Goal: Task Accomplishment & Management: Complete application form

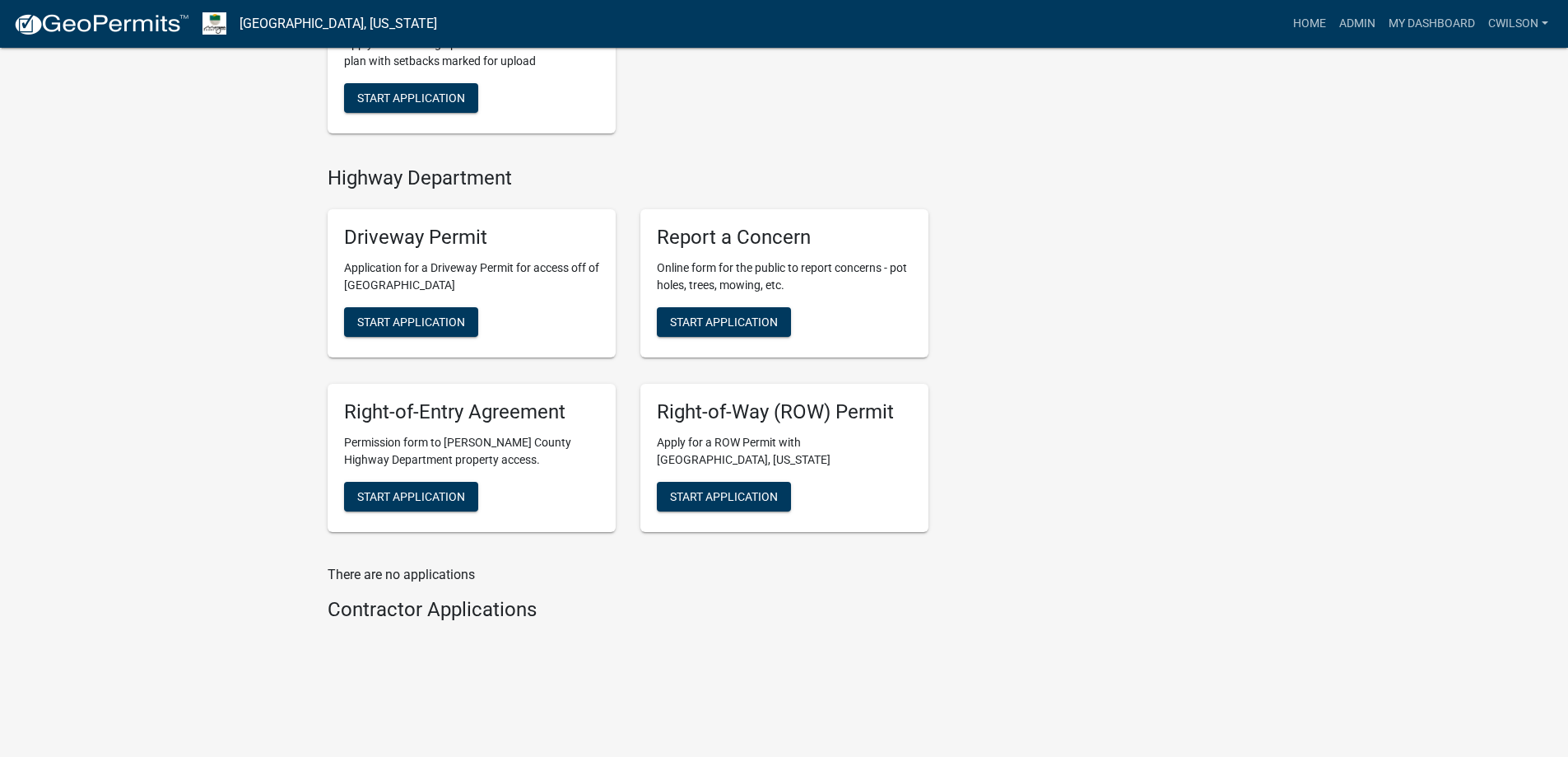
scroll to position [650, 0]
click at [734, 328] on span "Start Application" at bounding box center [724, 322] width 108 height 13
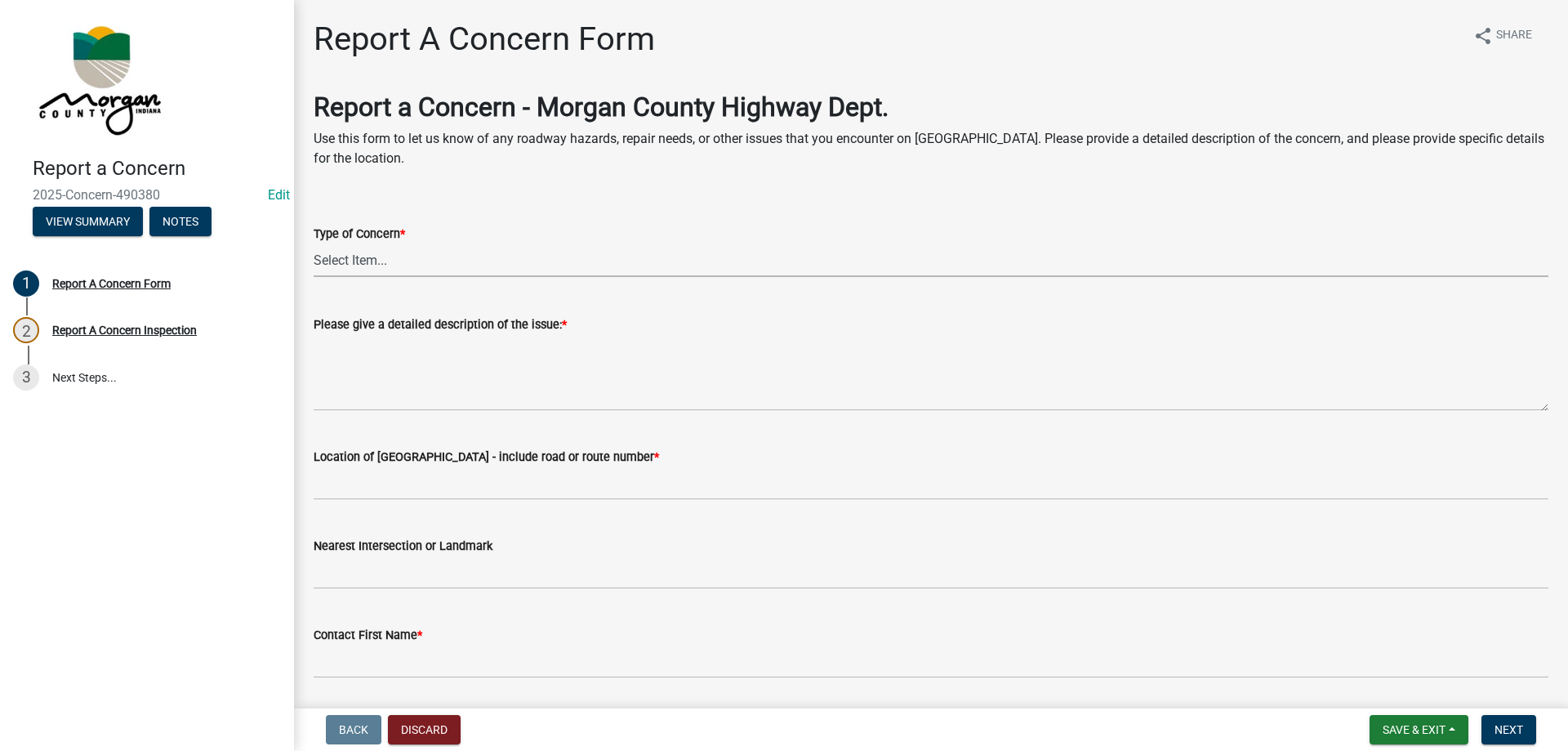
click at [418, 256] on select "Select Item... Pot Hole Patching Ditch Tree Sign Mowing Culvert Other" at bounding box center [931, 260] width 1235 height 34
click at [314, 244] on select "Select Item... Pot Hole Patching Ditch Tree Sign Mowing Culvert Other" at bounding box center [931, 260] width 1235 height 34
select select "ae45dafc-71fa-4eb1-9c8e-c75b19ef8934"
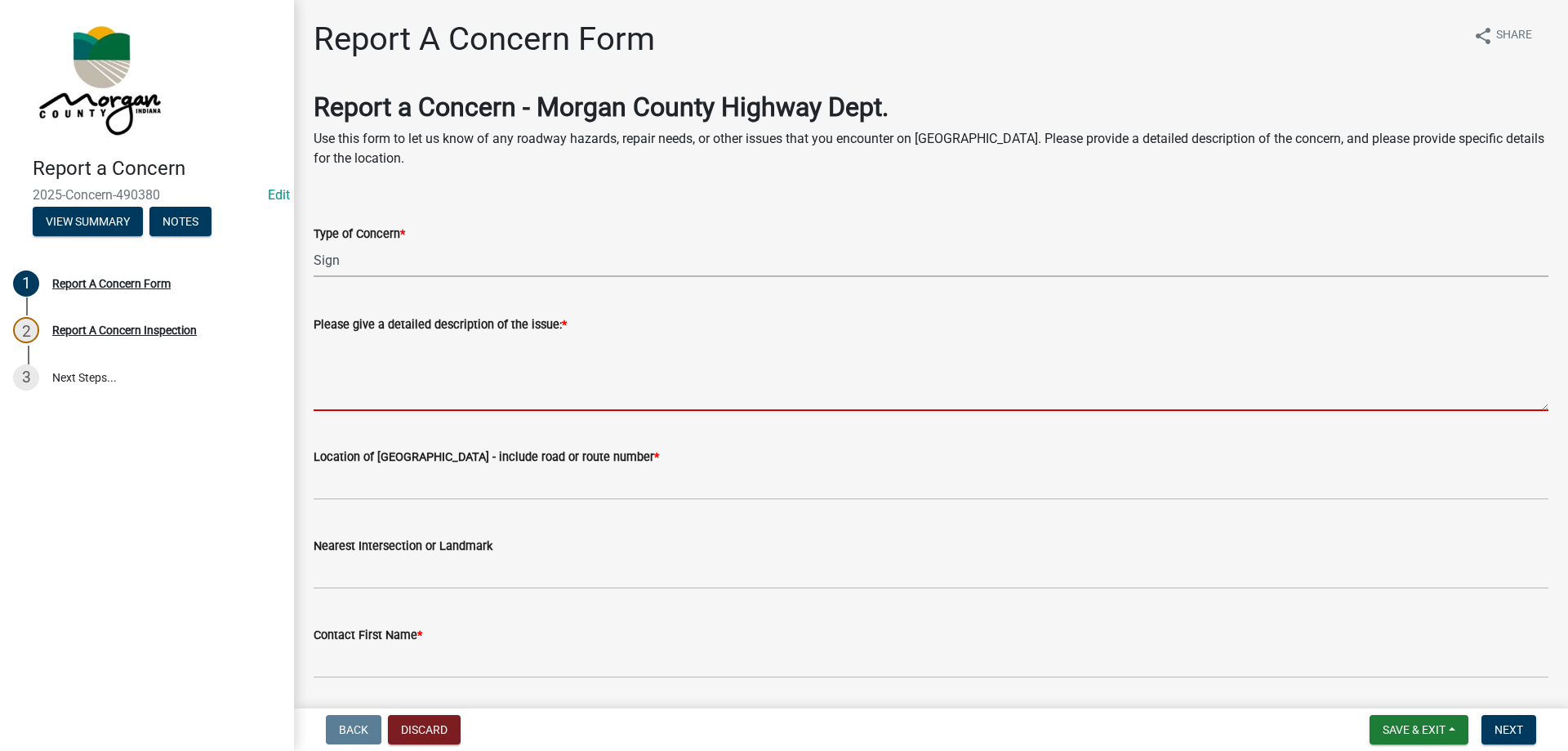
click at [398, 365] on textarea "Please give a detailed description of the issue: *" at bounding box center [931, 373] width 1235 height 77
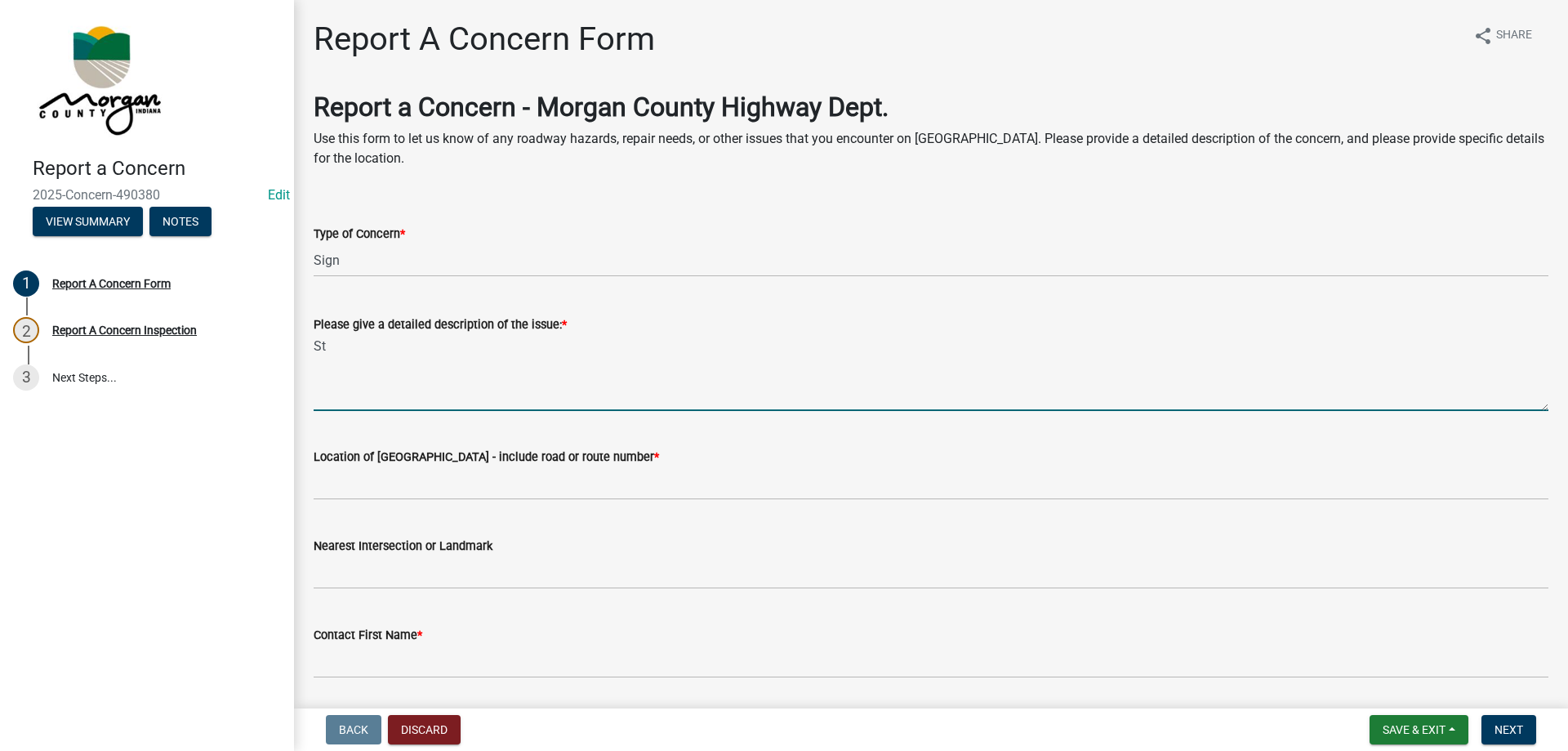
type textarea "S"
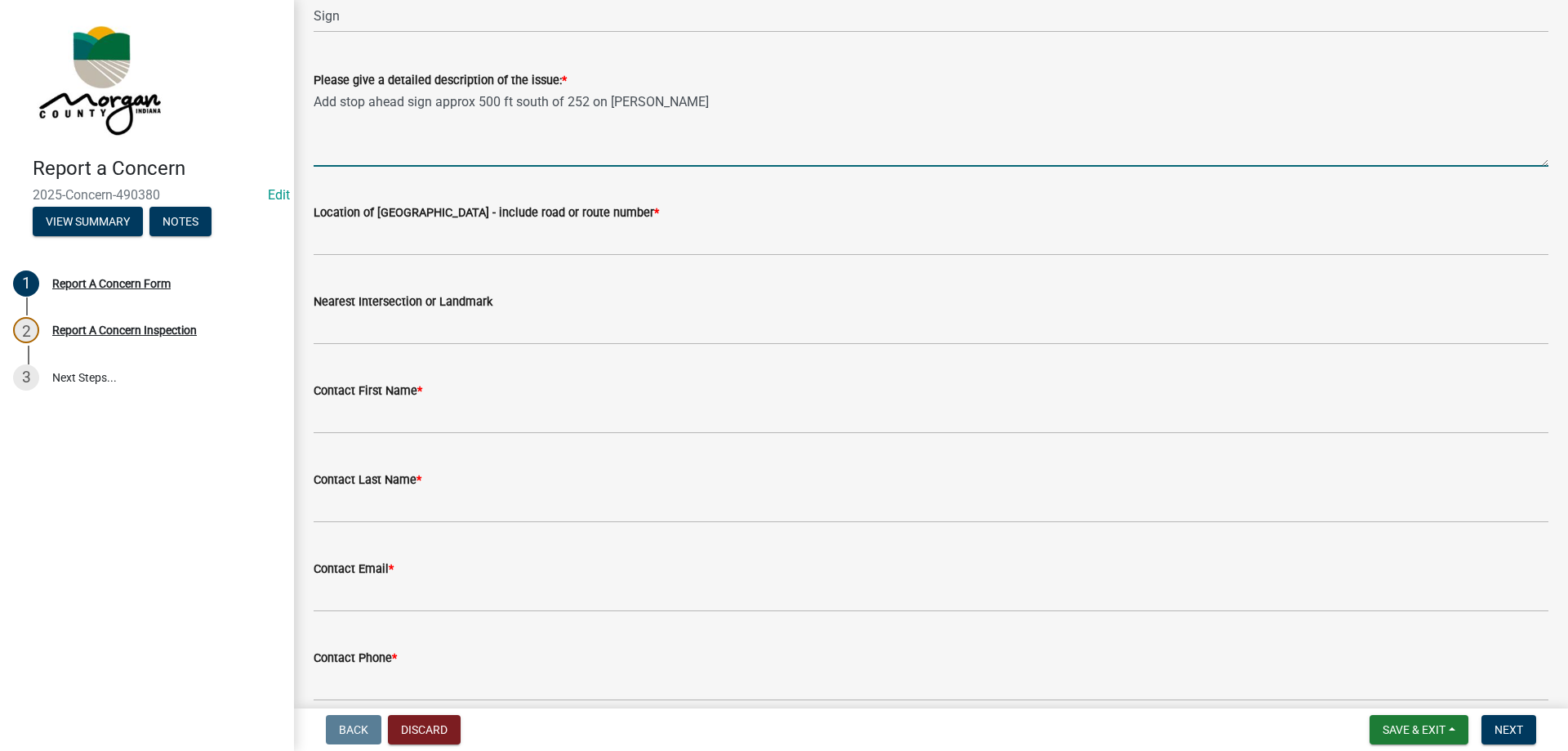
scroll to position [245, 0]
type textarea "Add stop ahead sign approx 500 ft south of 252 on [PERSON_NAME]"
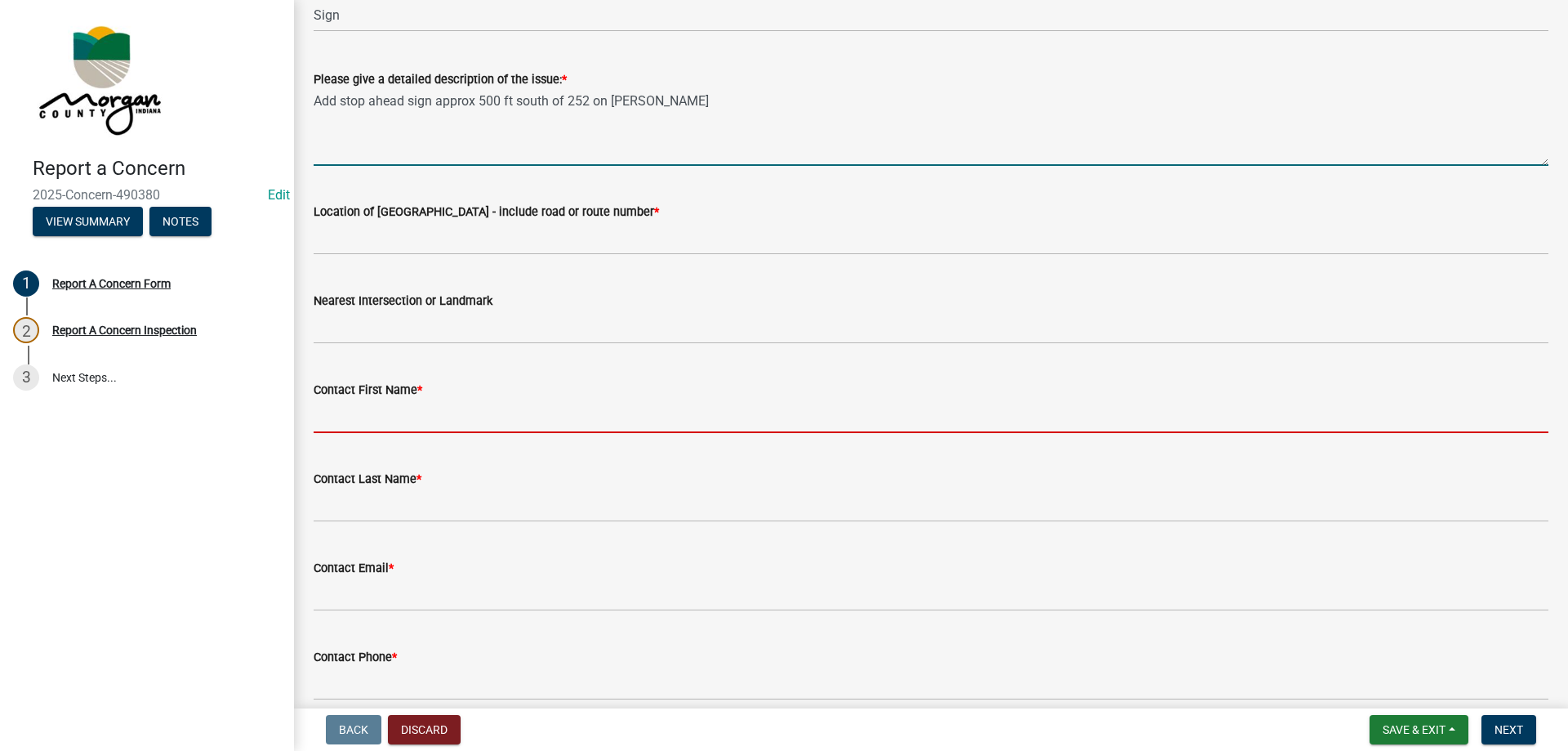
click at [503, 416] on input "Contact First Name *" at bounding box center [931, 416] width 1235 height 34
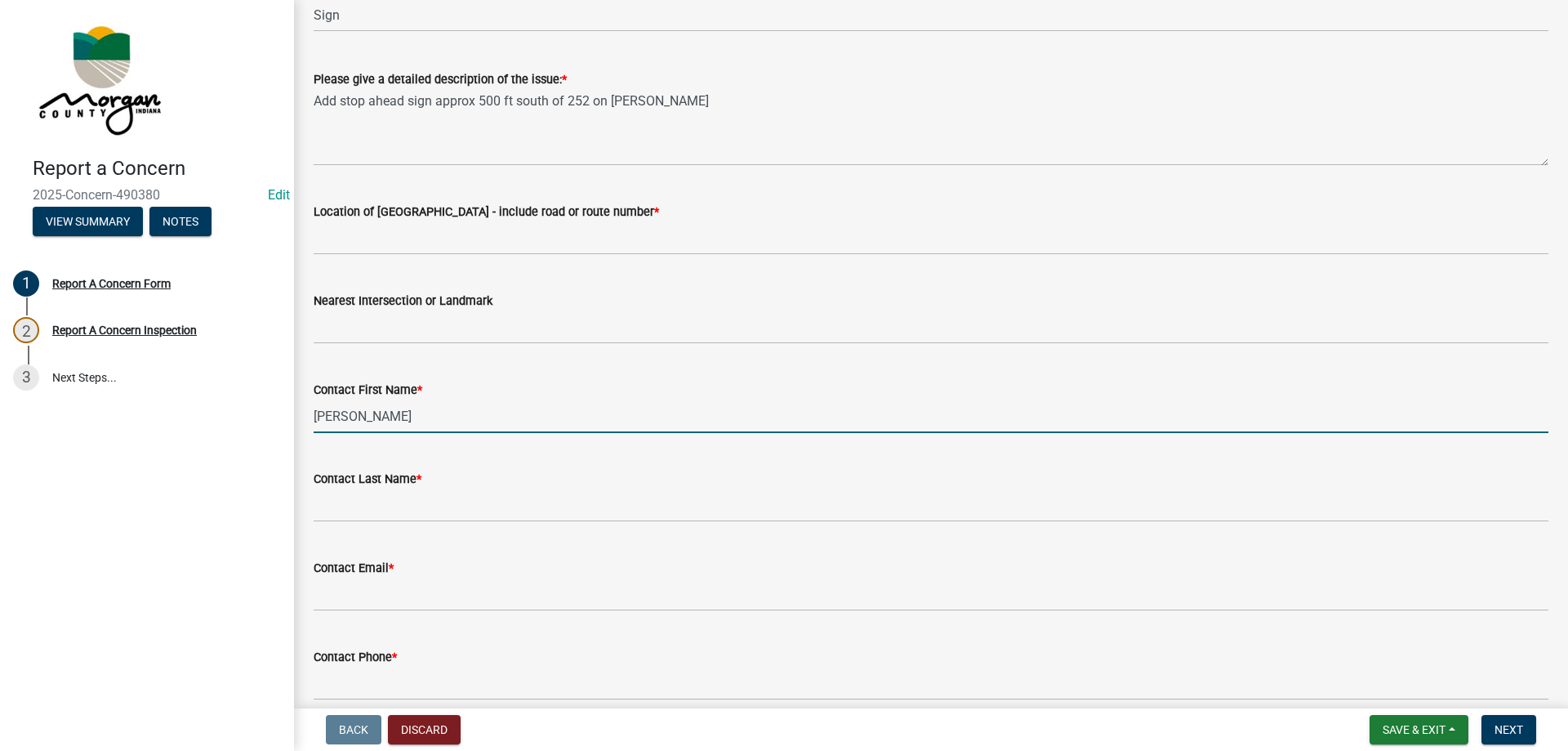
type input "[PERSON_NAME]"
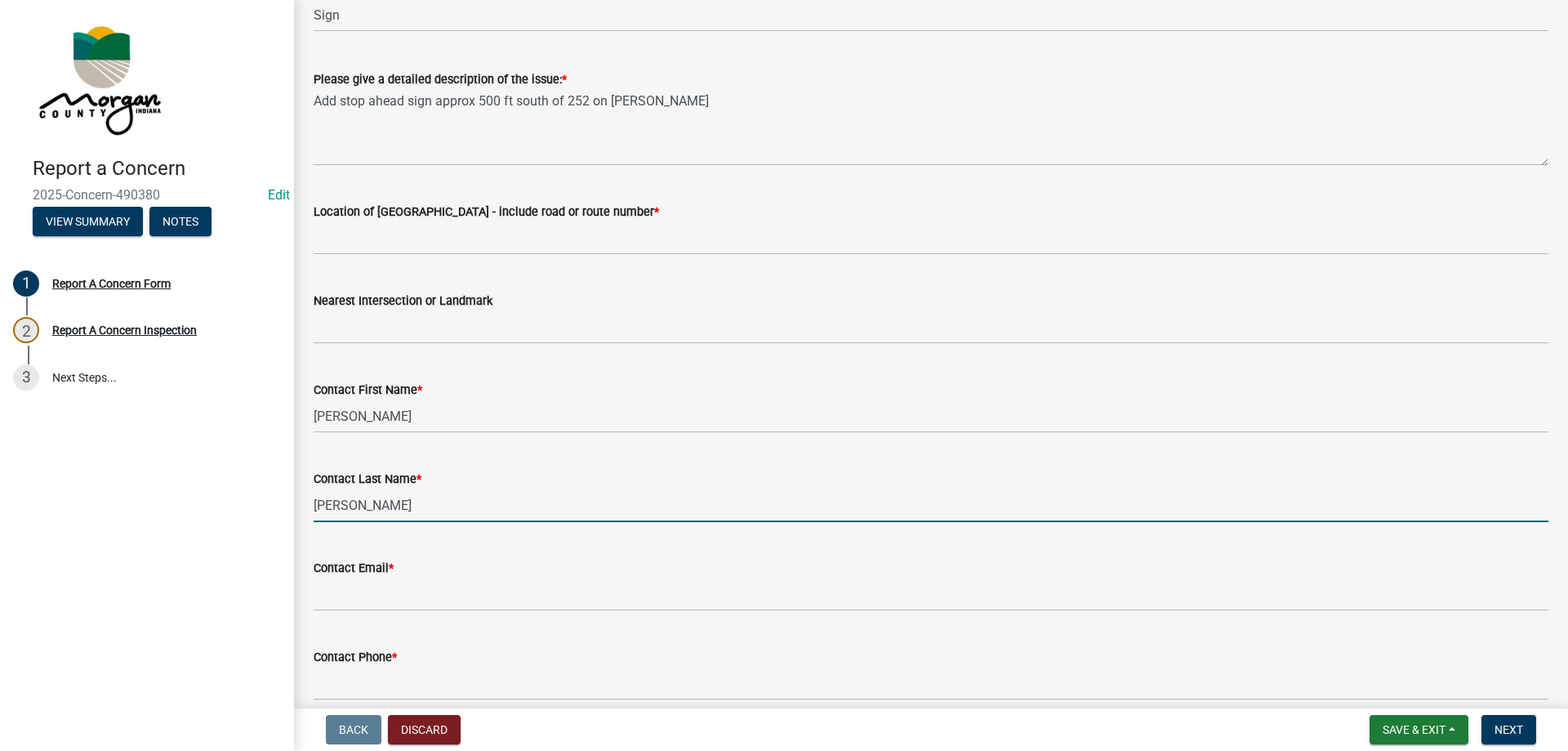
type input "[PERSON_NAME]"
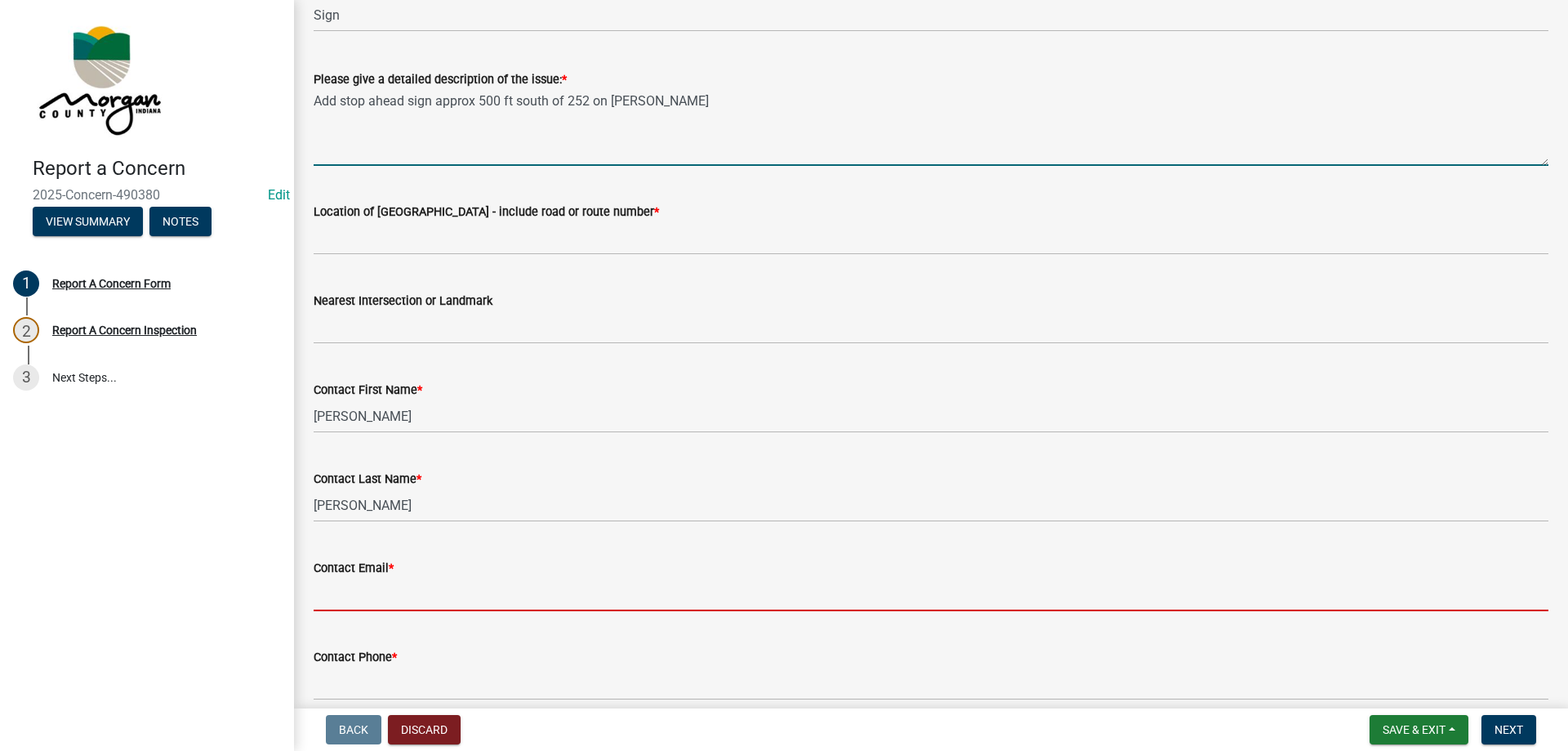
click at [733, 114] on textarea "Add stop ahead sign approx 500 ft south of 252 on [PERSON_NAME]" at bounding box center [931, 128] width 1235 height 77
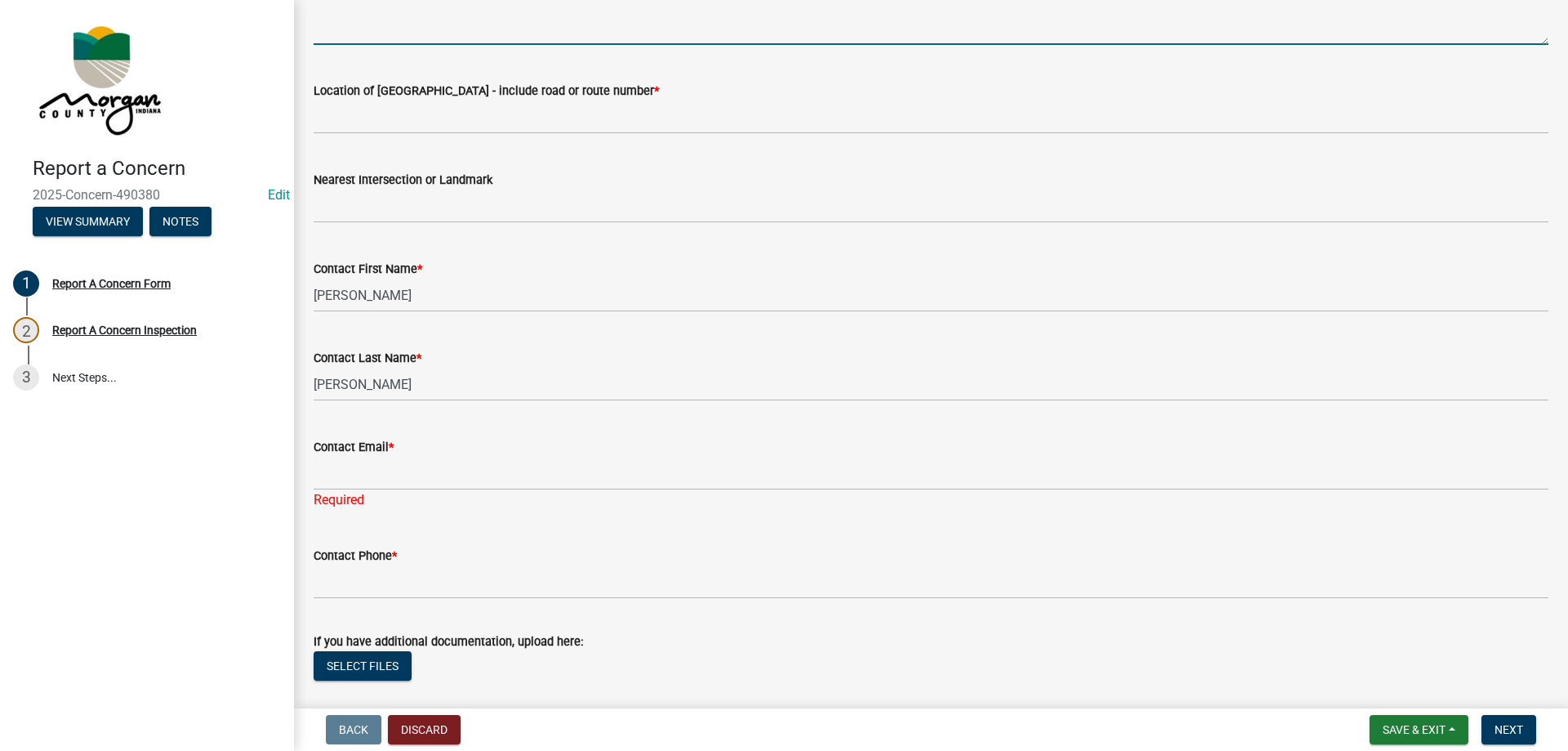
scroll to position [408, 0]
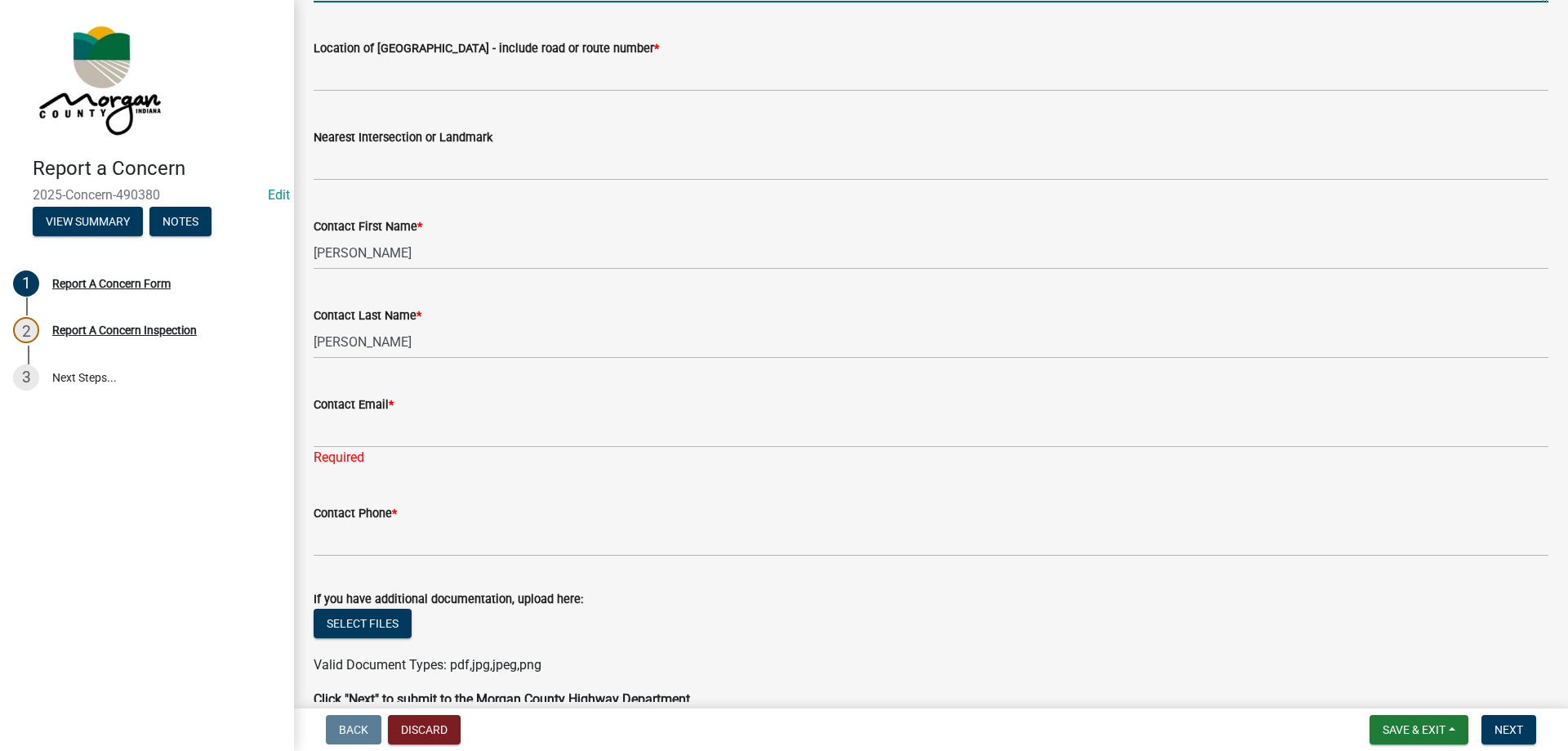
type textarea "Add stop ahead sign approx 500 ft south of [STREET_ADDRESS][PERSON_NAME] seymor…"
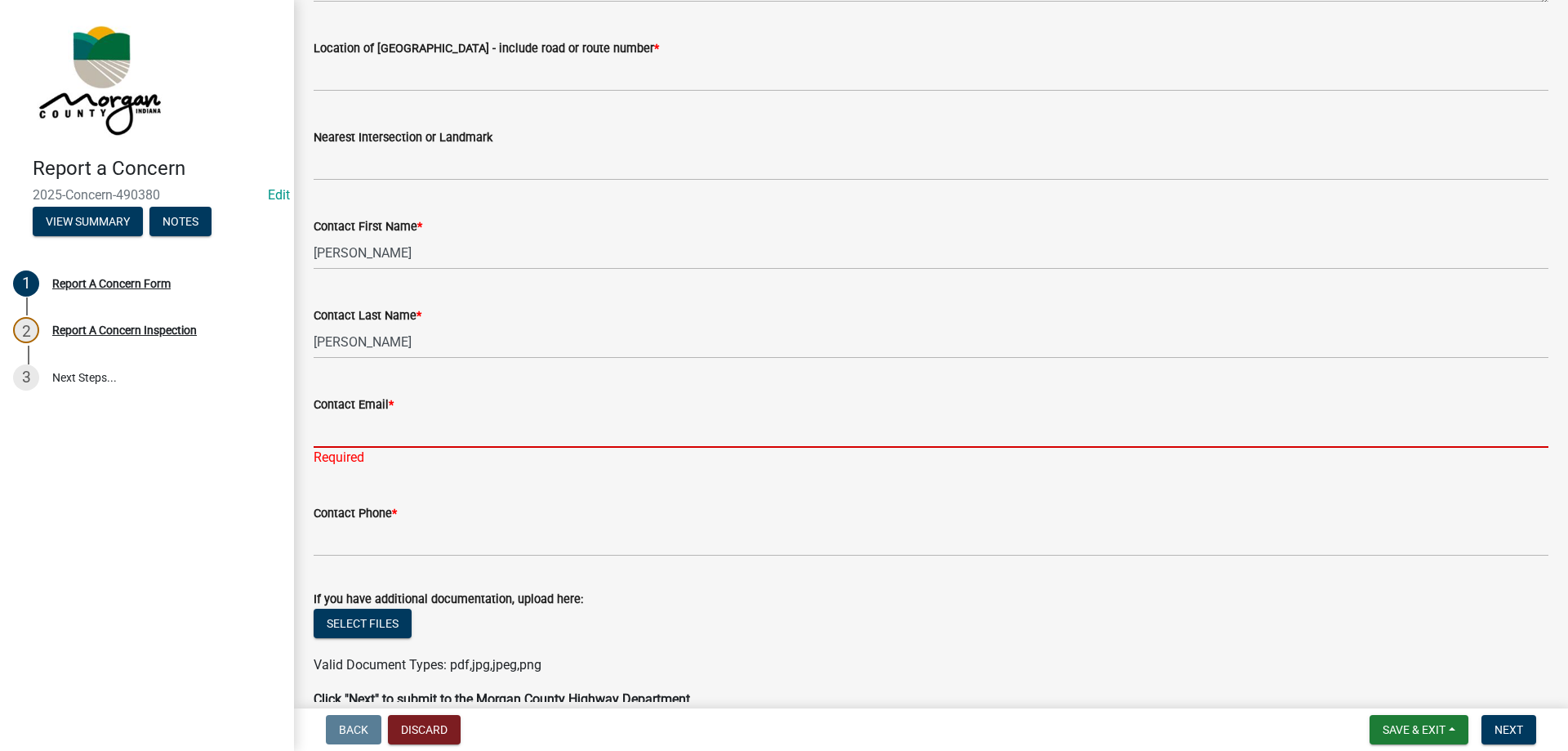
click at [413, 414] on input "Contact Email *" at bounding box center [931, 430] width 1235 height 34
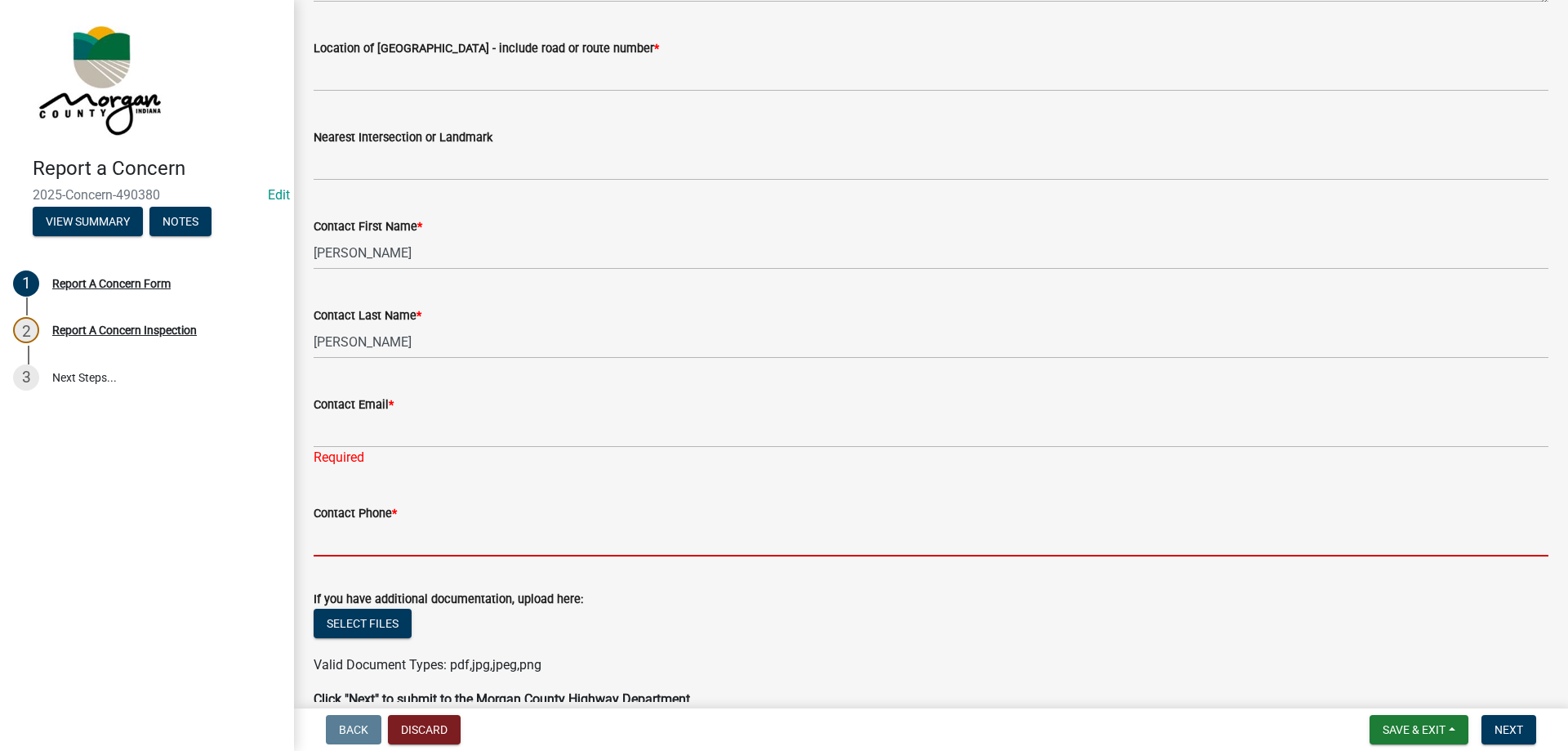
click at [354, 544] on input "Contact Phone *" at bounding box center [931, 539] width 1235 height 34
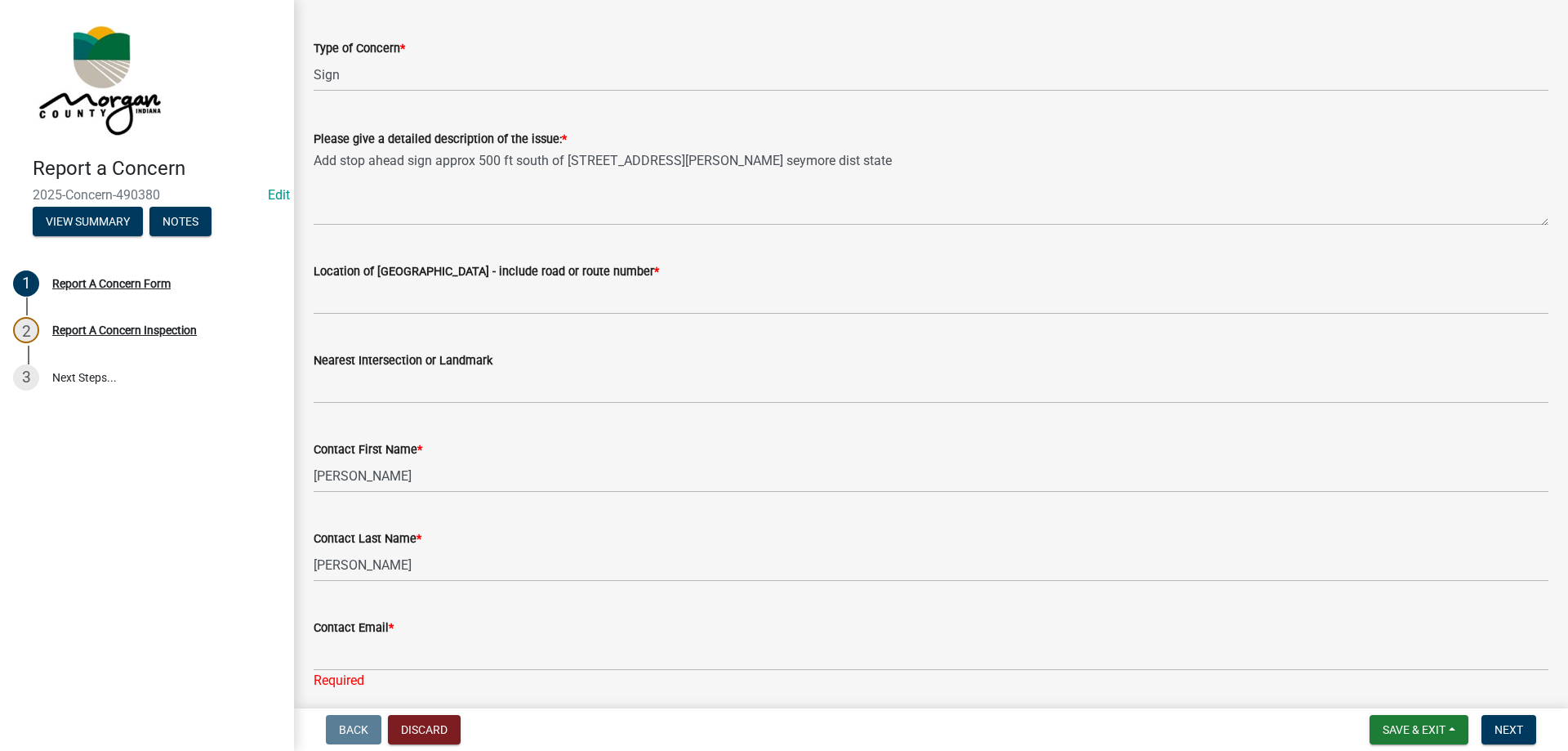
scroll to position [166, 0]
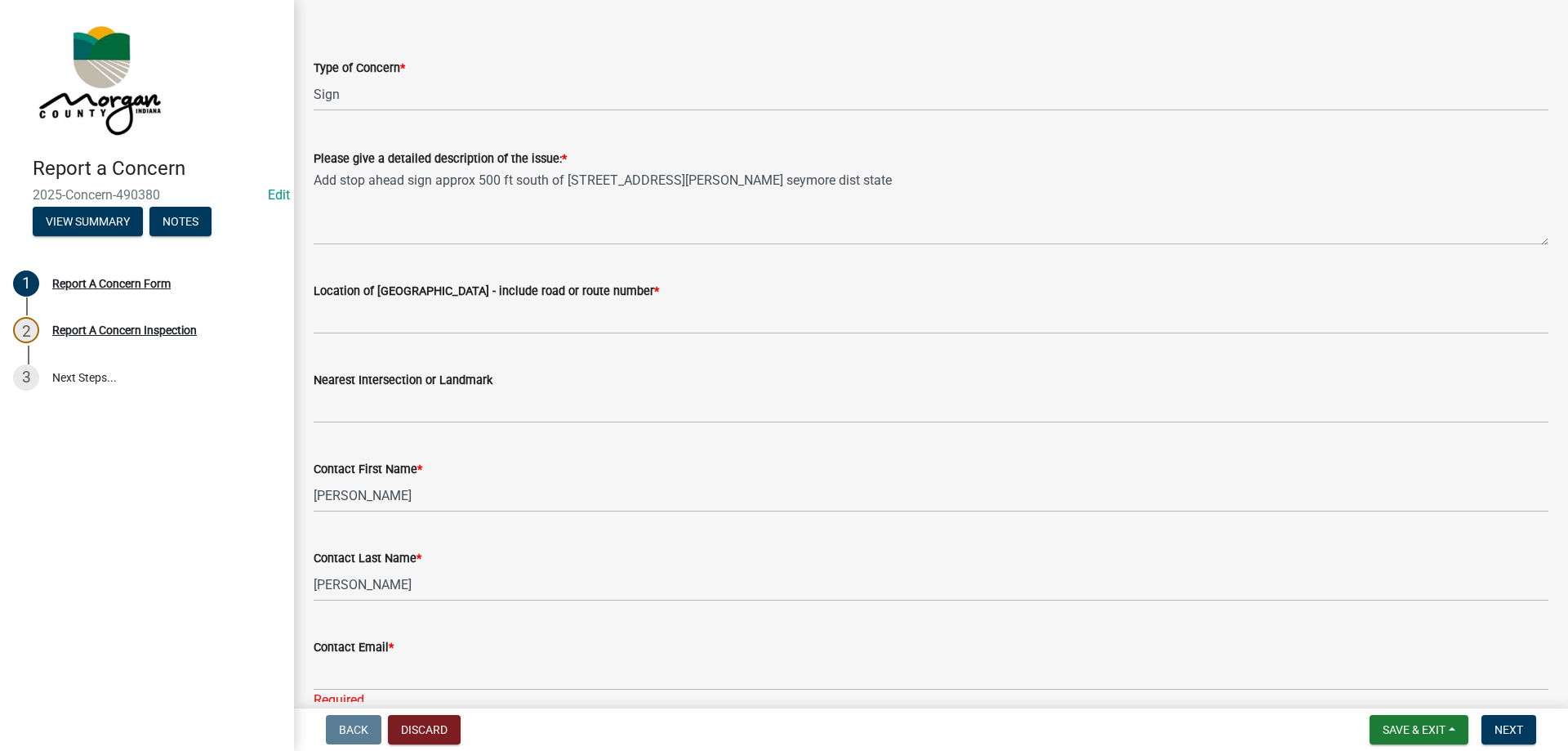
type input "[PHONE_NUMBER]"
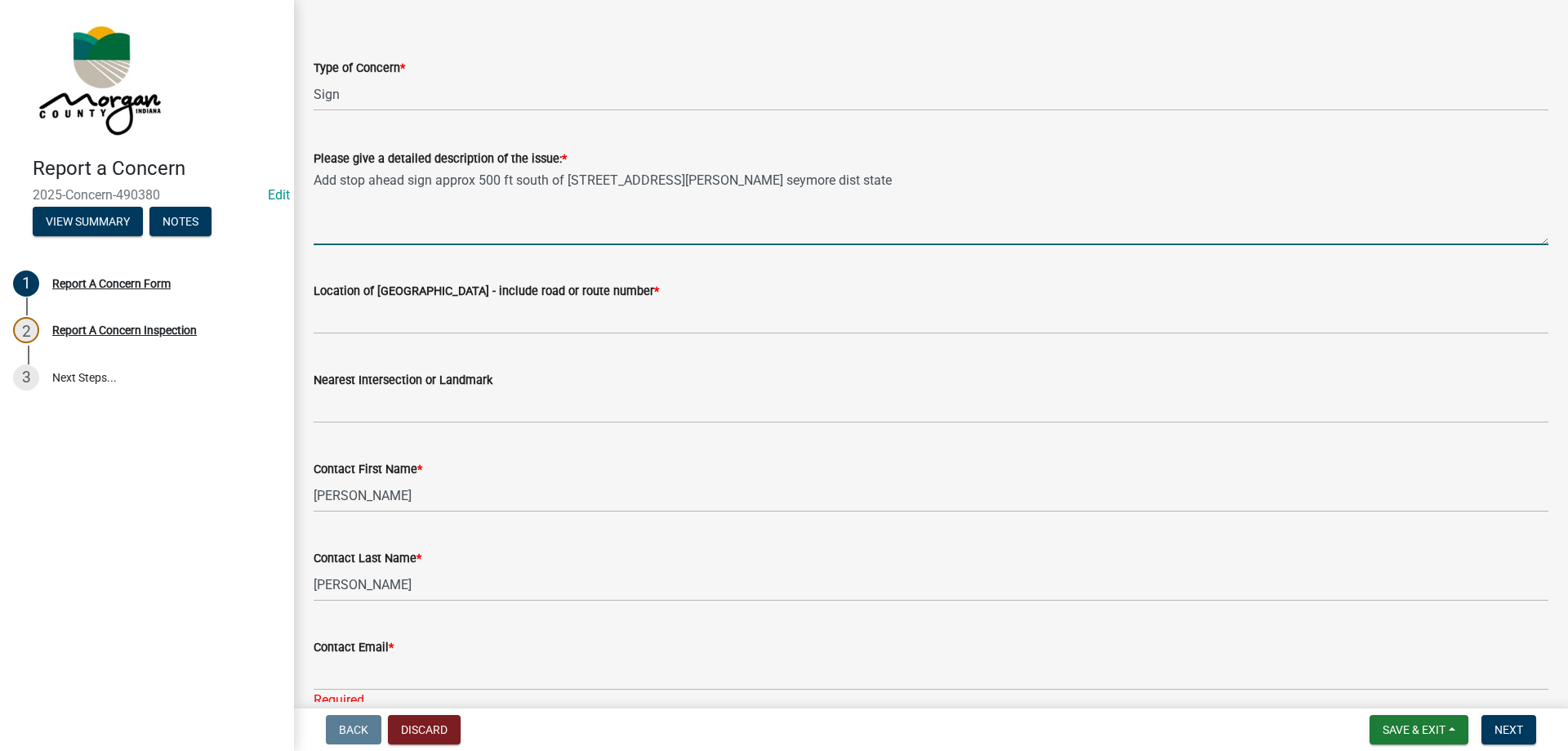
click at [337, 180] on textarea "Add stop ahead sign approx 500 ft south of [STREET_ADDRESS][PERSON_NAME] seymor…" at bounding box center [931, 207] width 1235 height 77
click at [698, 186] on textarea "Add "stop ahead" sign approx 500 ft south of [STREET_ADDRESS][PERSON_NAME] seym…" at bounding box center [931, 207] width 1235 height 77
click at [800, 180] on textarea "Add "stop ahead" sign approx 500 ft south of 252 on [PERSON_NAME] - INDOT [PERS…" at bounding box center [931, 207] width 1235 height 77
click at [316, 175] on textarea "Add "stop ahead" sign approx 500 ft south of [STREET_ADDRESS][PERSON_NAME]" at bounding box center [931, 207] width 1235 height 77
type textarea "Requesting we add "stop ahead" sign approx 500 ft south of 252 on [PERSON_NAME]…"
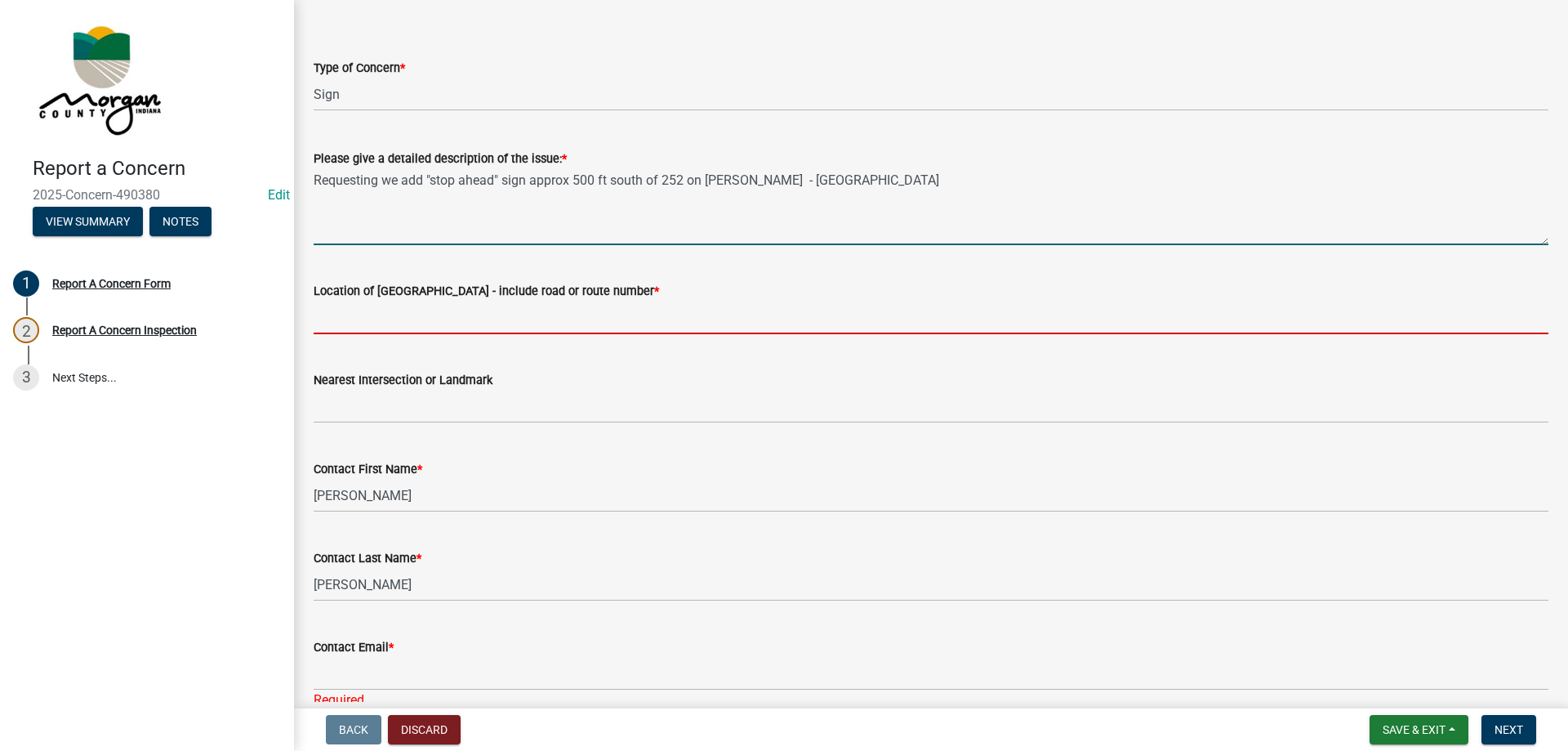
click at [433, 309] on input "Location of [GEOGRAPHIC_DATA] - include road or route number *" at bounding box center [931, 317] width 1235 height 34
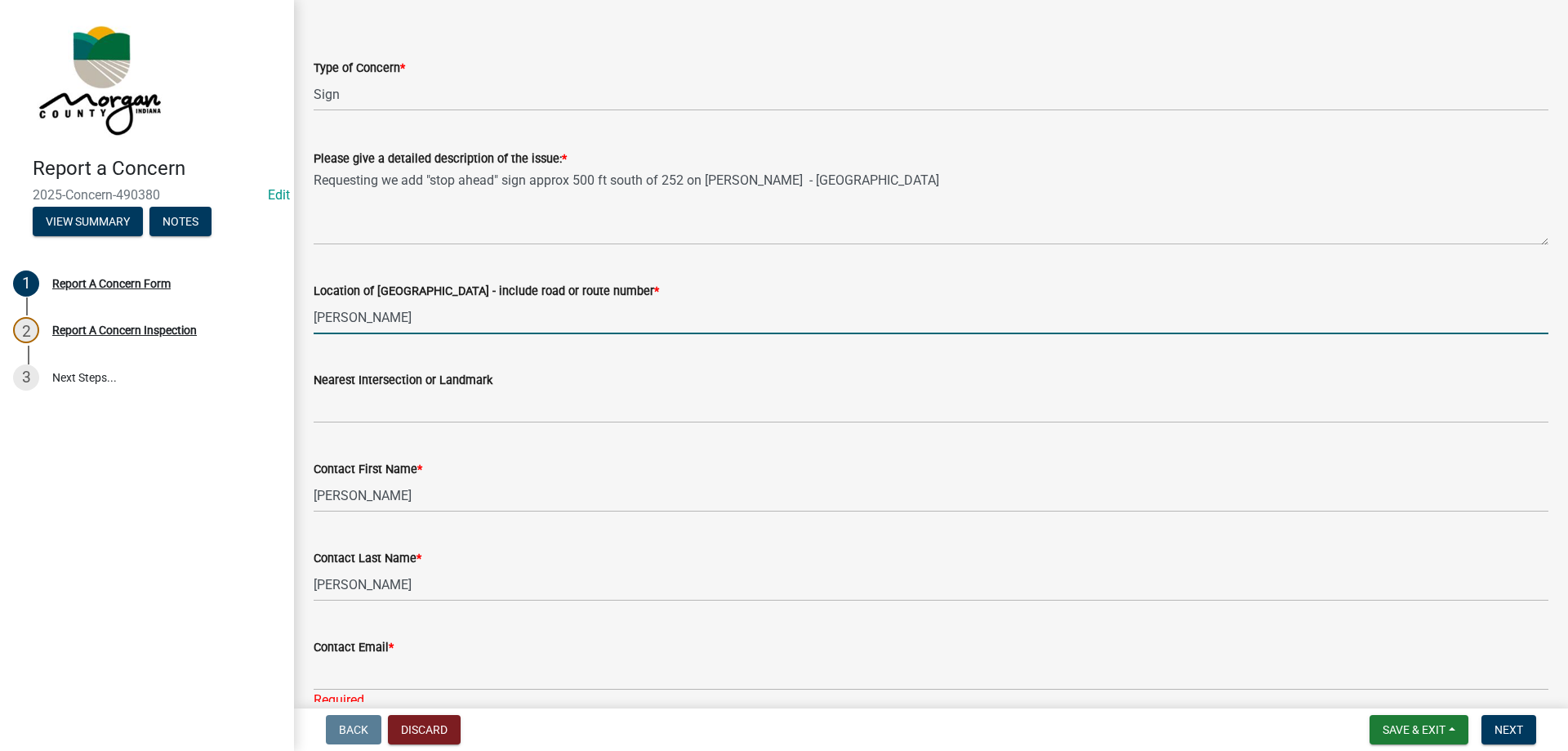
type input "[PERSON_NAME]"
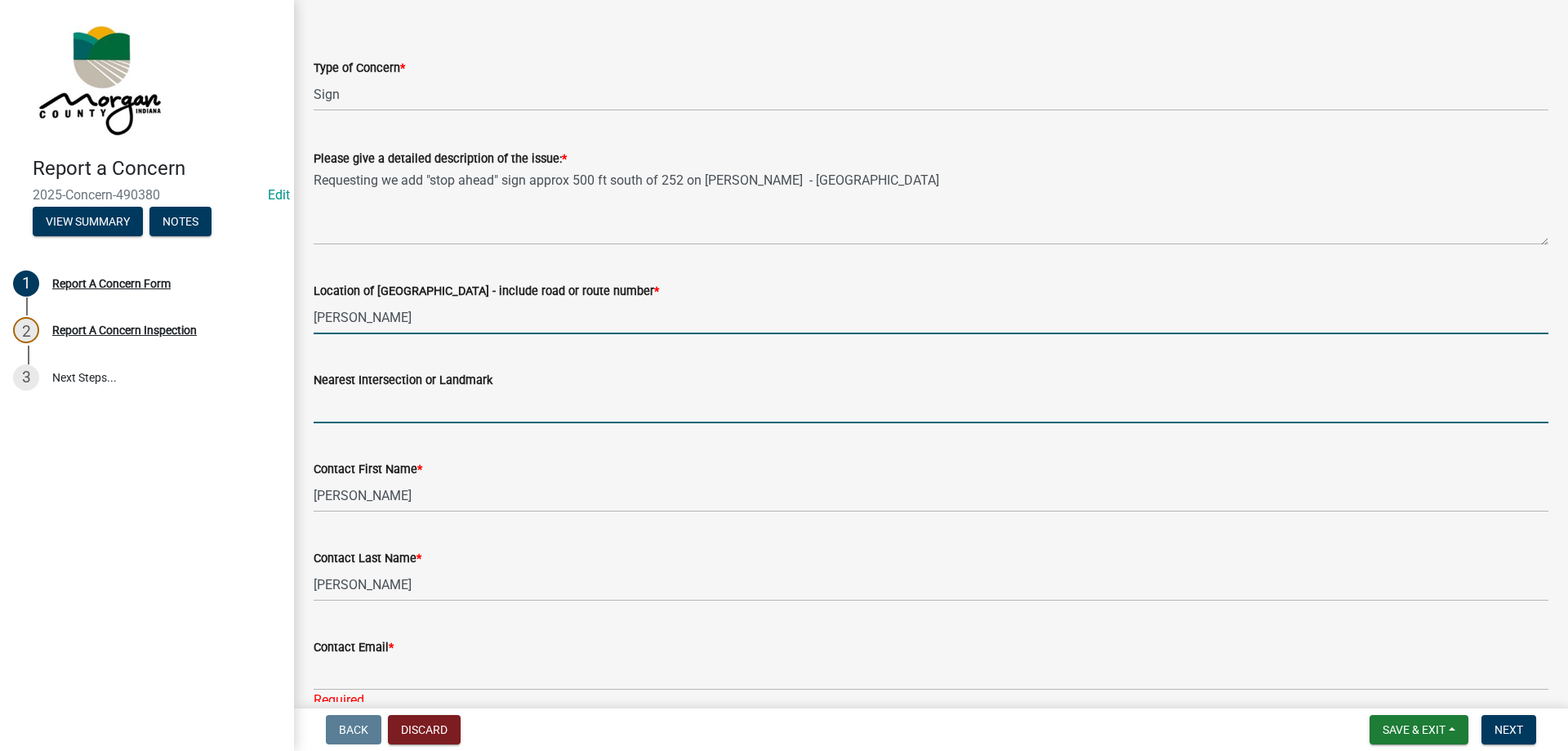
click at [455, 414] on input "Nearest Intersection or Landmark" at bounding box center [931, 406] width 1235 height 34
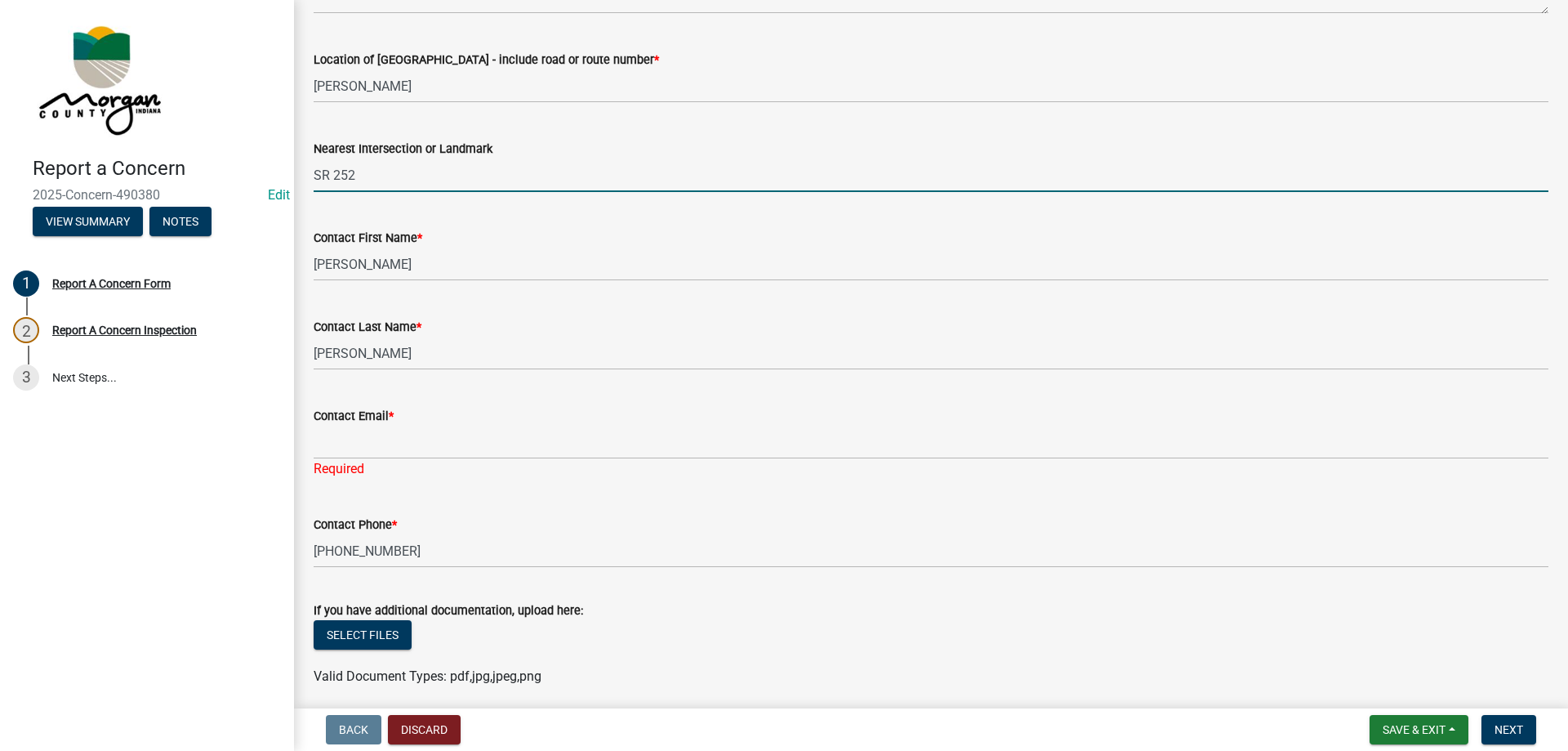
scroll to position [411, 0]
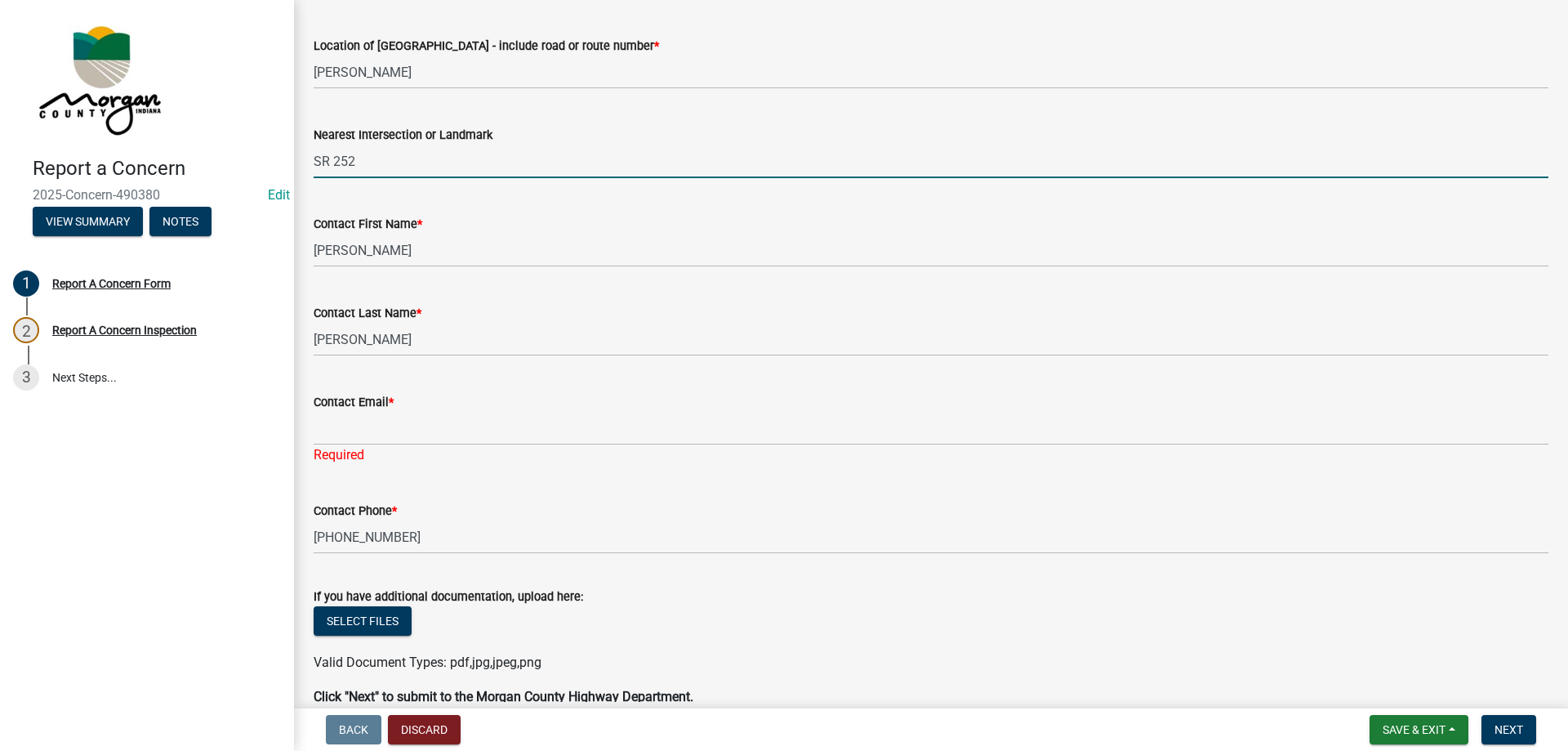
type input "SR 252"
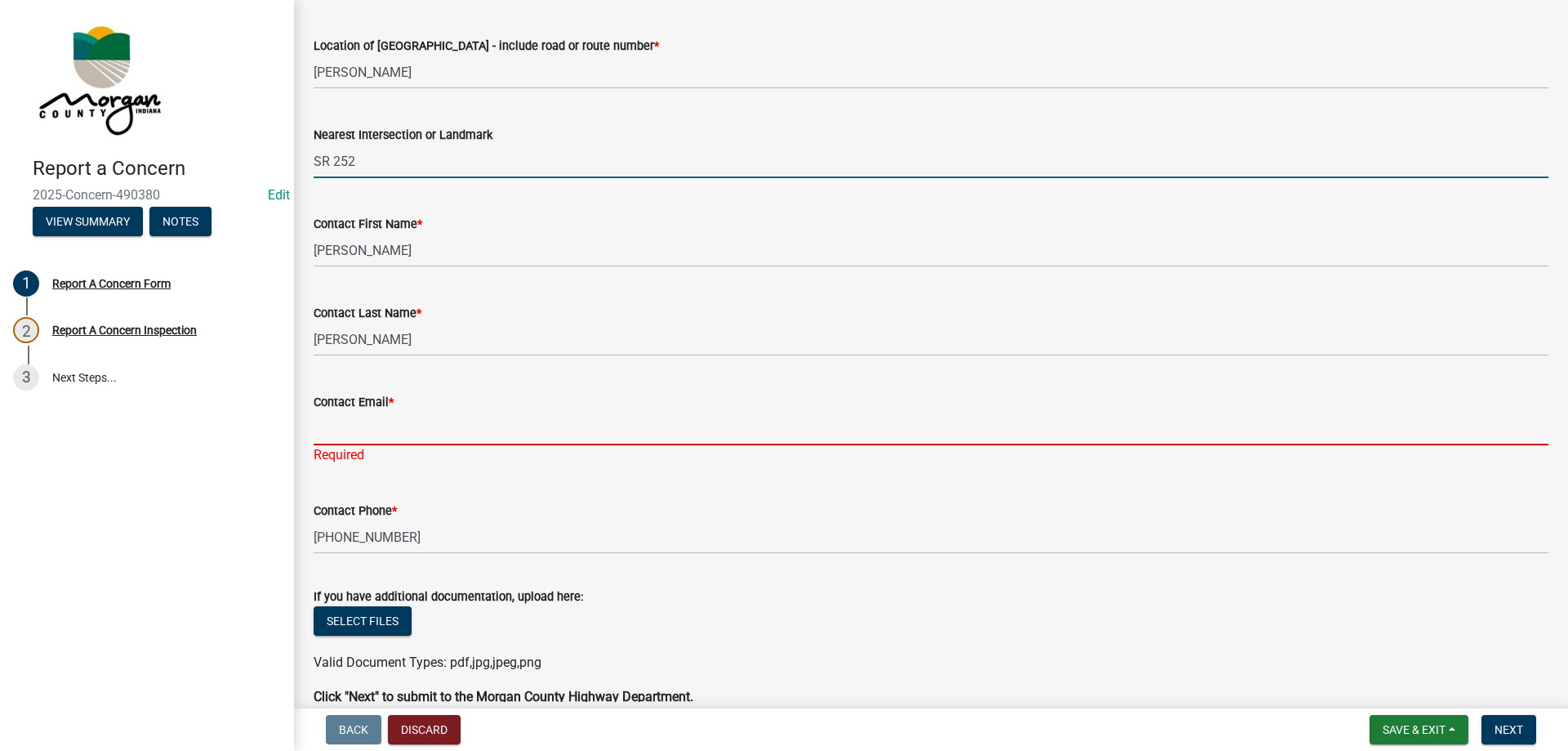
click at [429, 421] on input "Contact Email *" at bounding box center [931, 428] width 1235 height 34
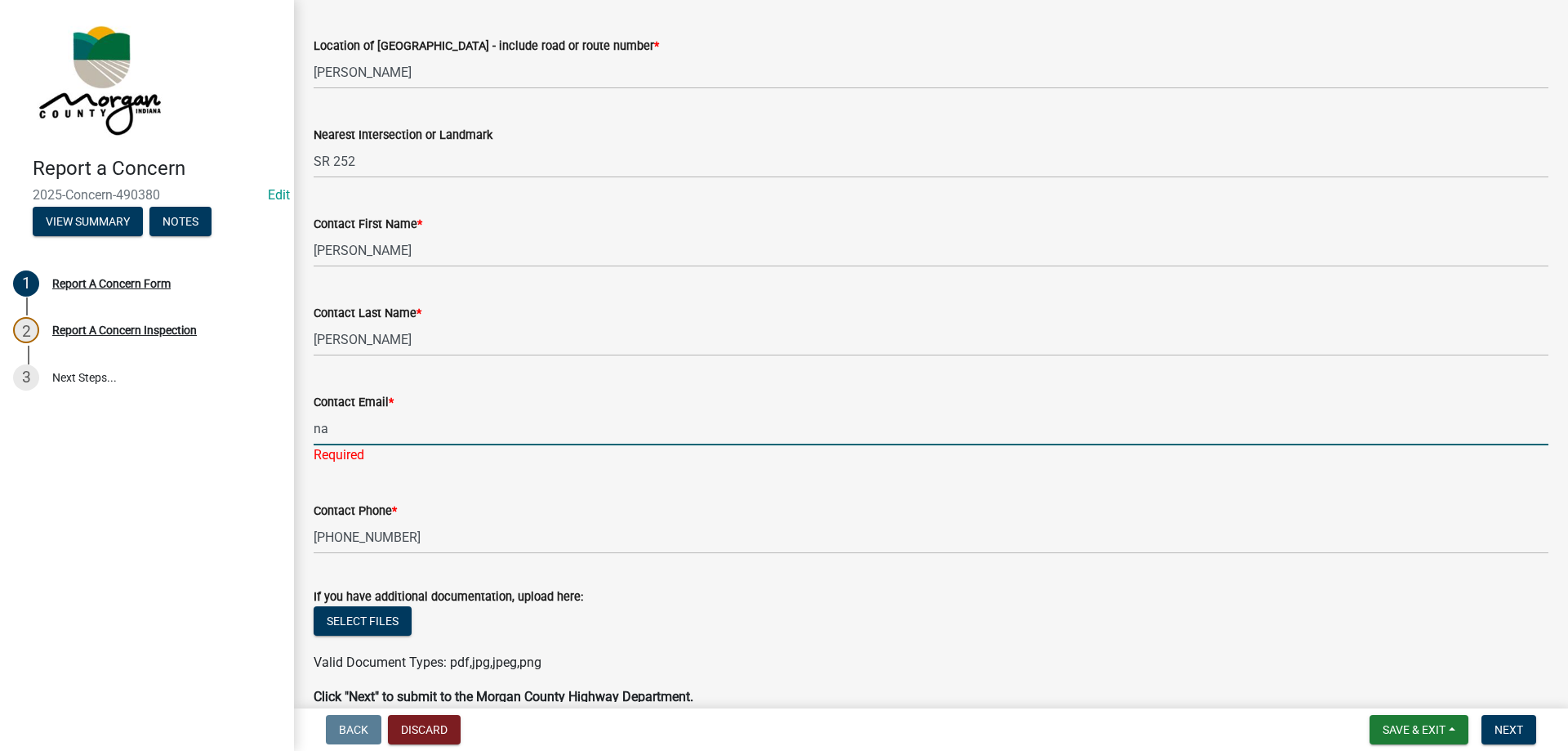
type input "[EMAIL_ADDRESS][DOMAIN_NAME]"
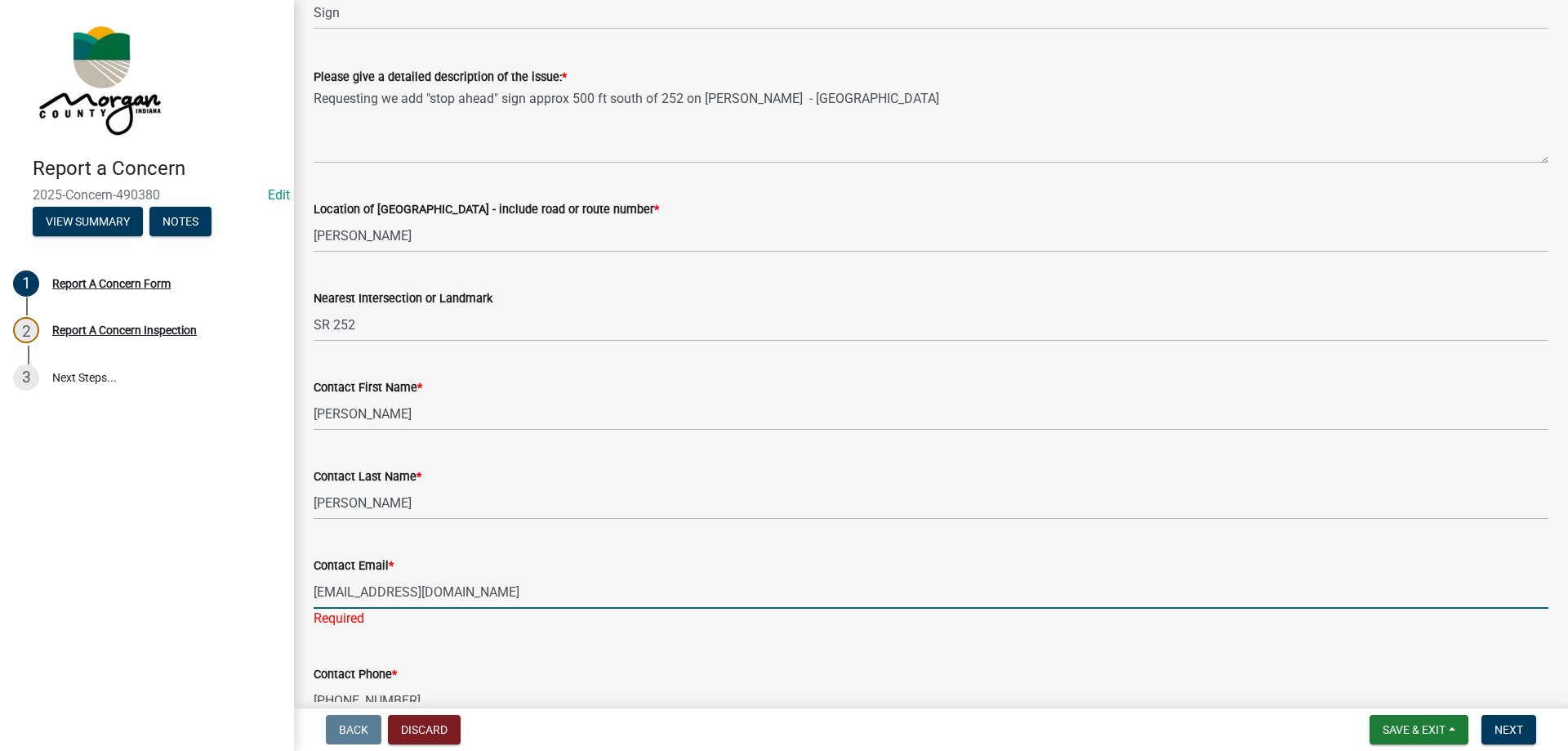
scroll to position [2, 0]
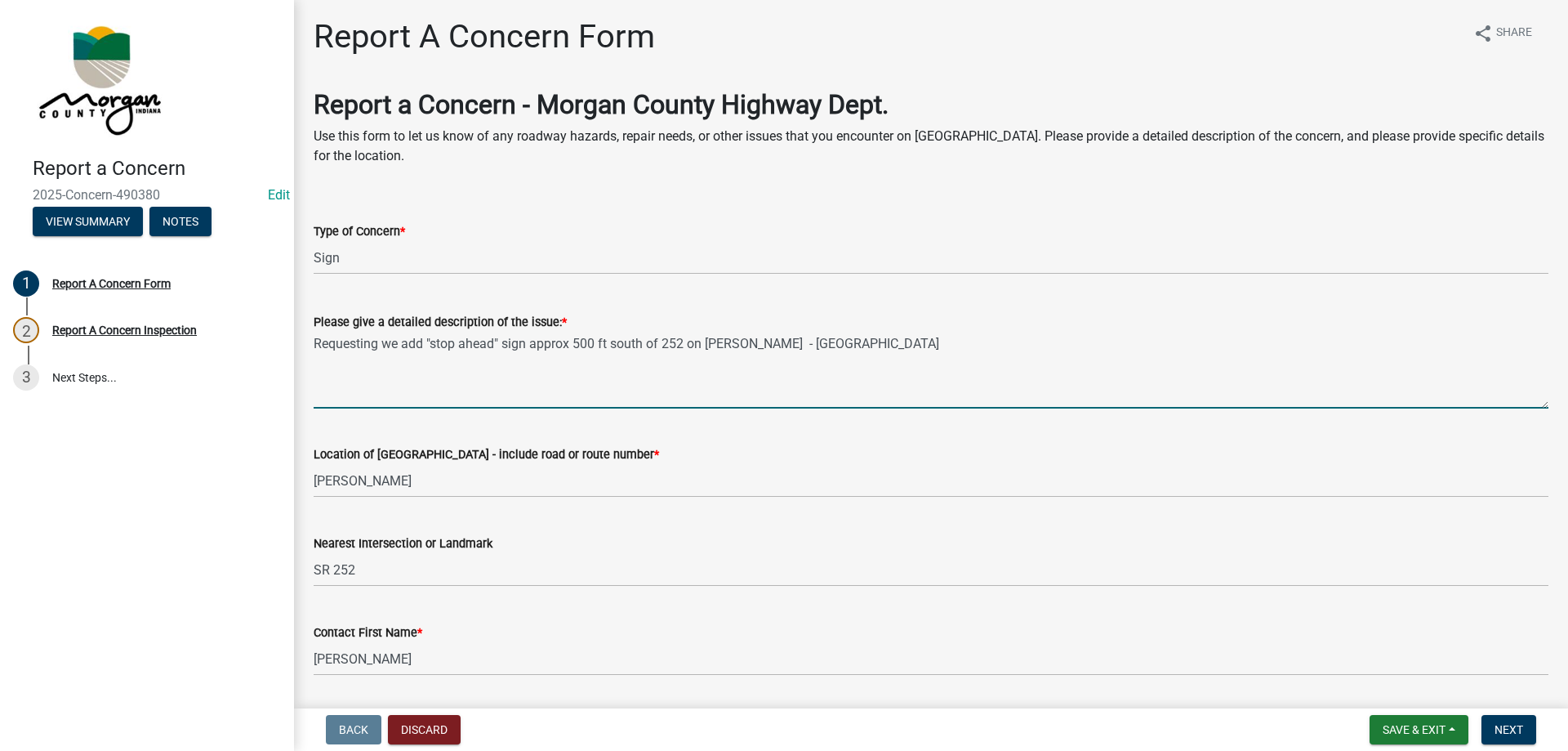
click at [375, 344] on textarea "Requesting we add "stop ahead" sign approx 500 ft south of 252 on [PERSON_NAME]…" at bounding box center [931, 371] width 1235 height 77
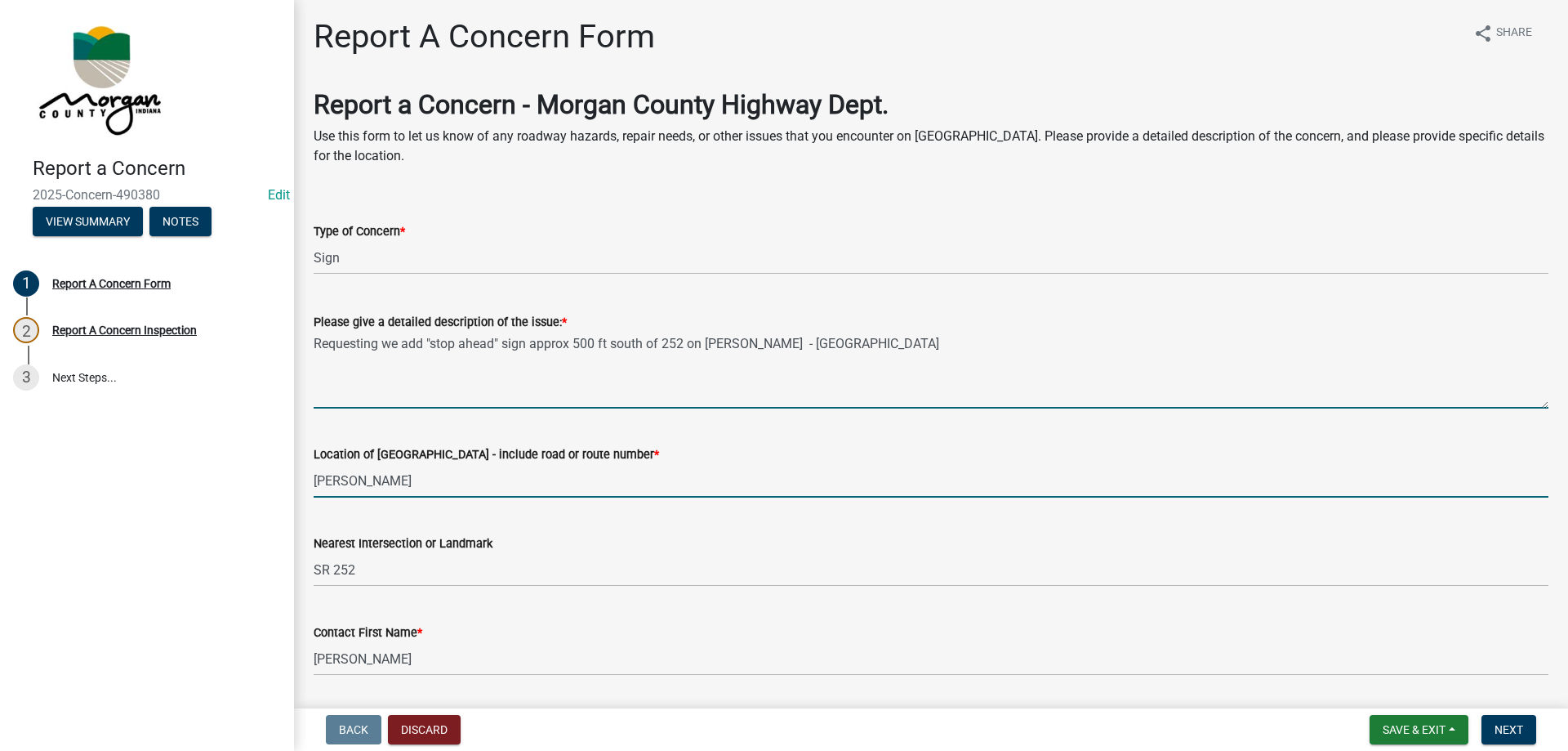
click at [364, 473] on input "[PERSON_NAME]" at bounding box center [931, 480] width 1235 height 34
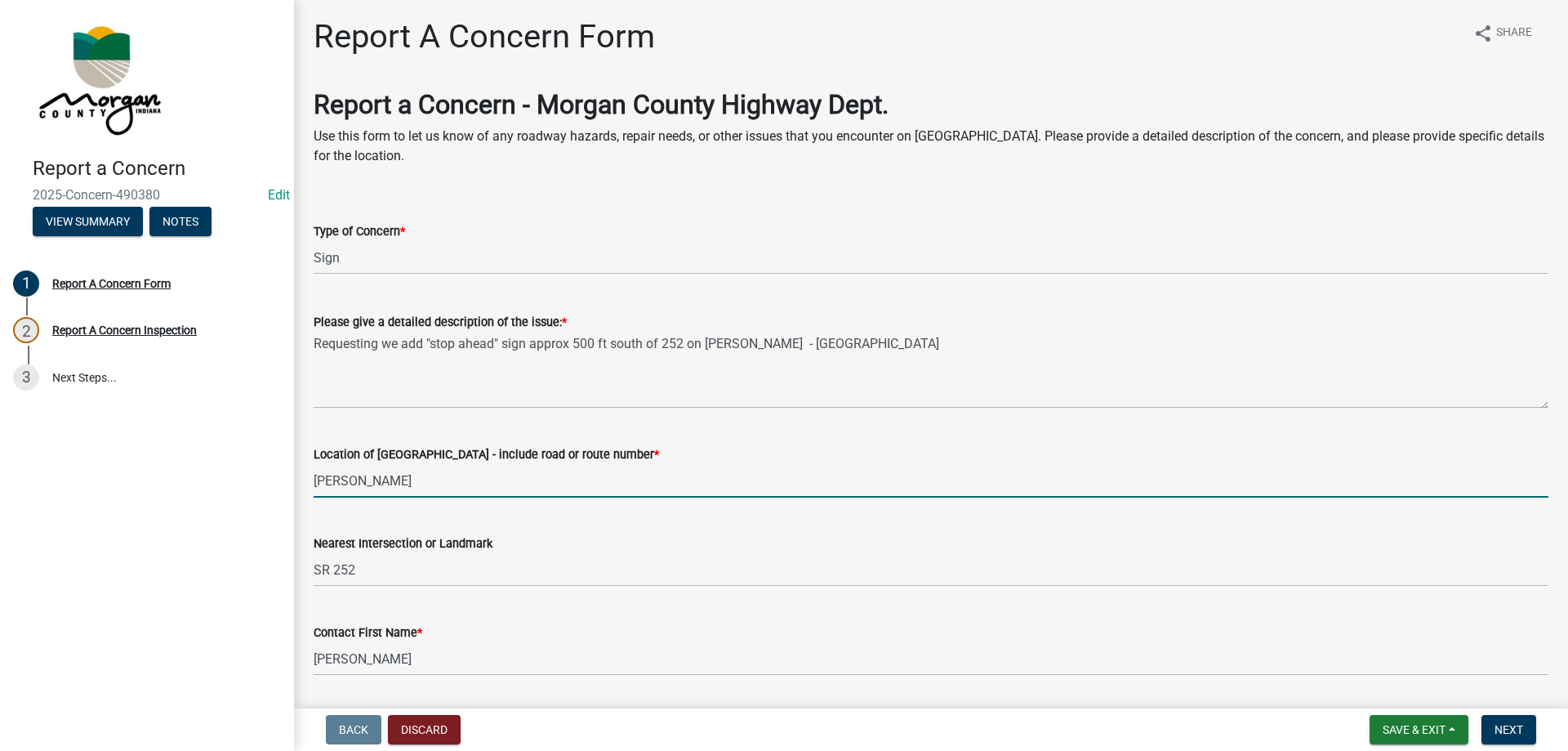
click at [364, 473] on input "[PERSON_NAME]" at bounding box center [931, 480] width 1235 height 34
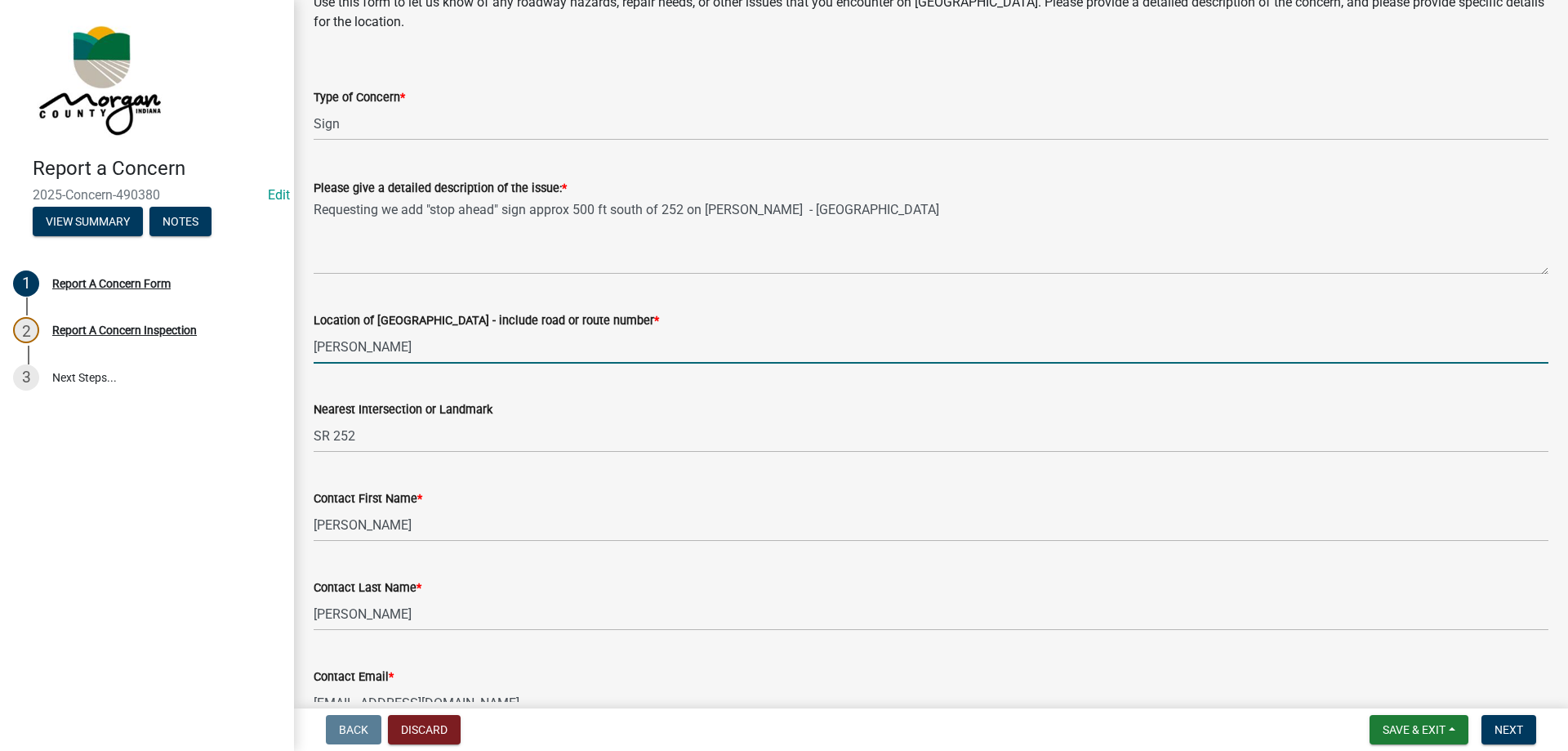
scroll to position [166, 0]
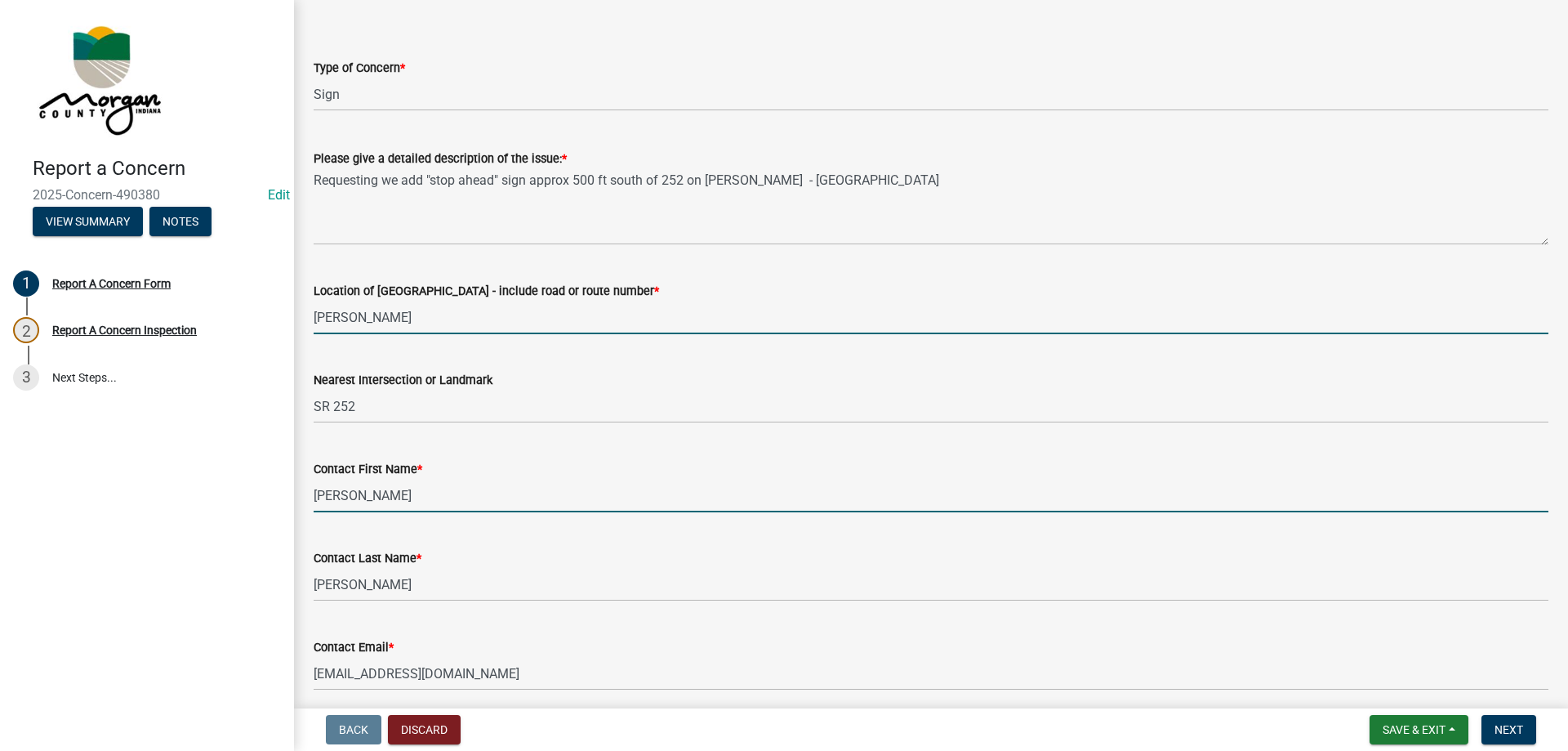
click at [384, 502] on input "[PERSON_NAME]" at bounding box center [931, 495] width 1235 height 34
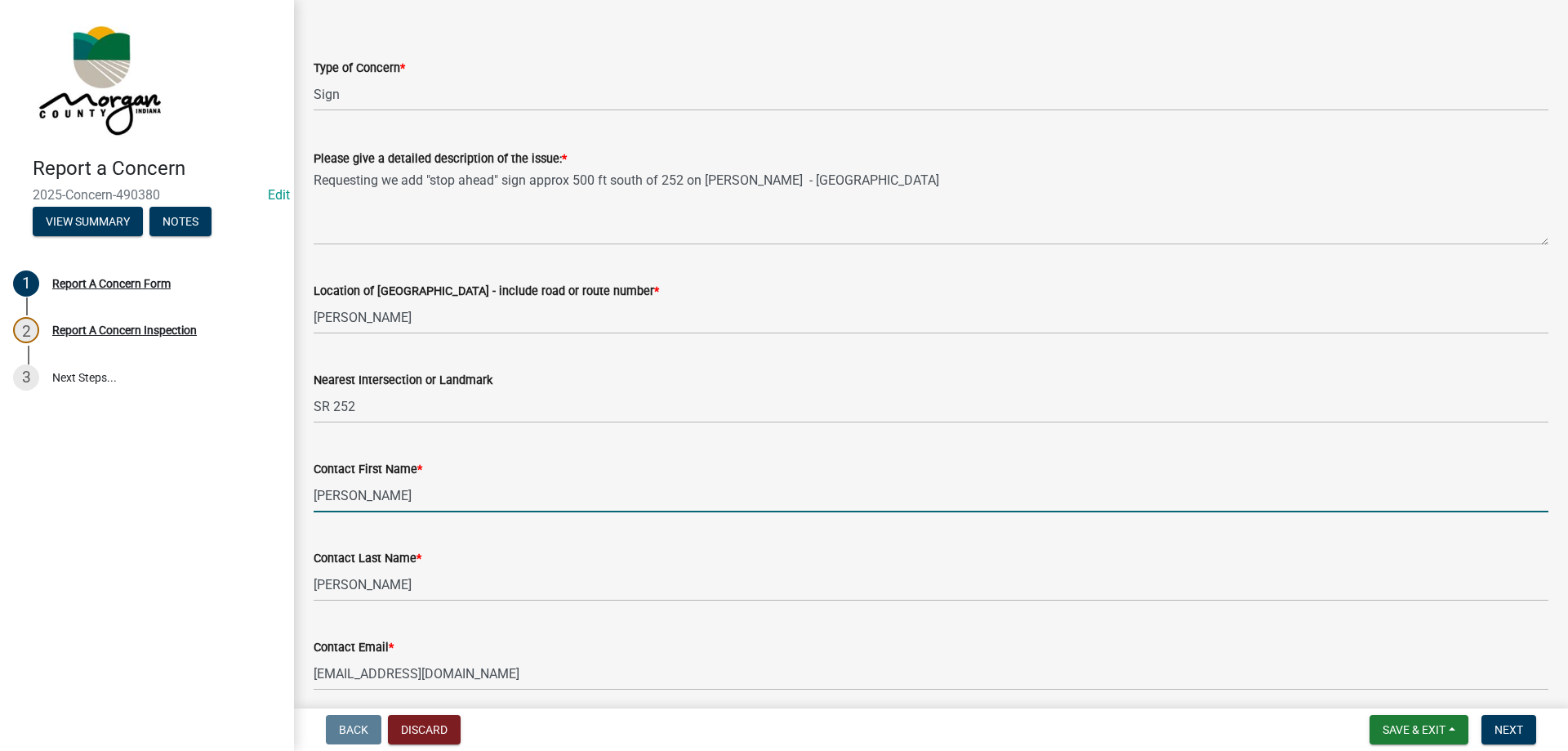
click at [384, 502] on input "[PERSON_NAME]" at bounding box center [931, 495] width 1235 height 34
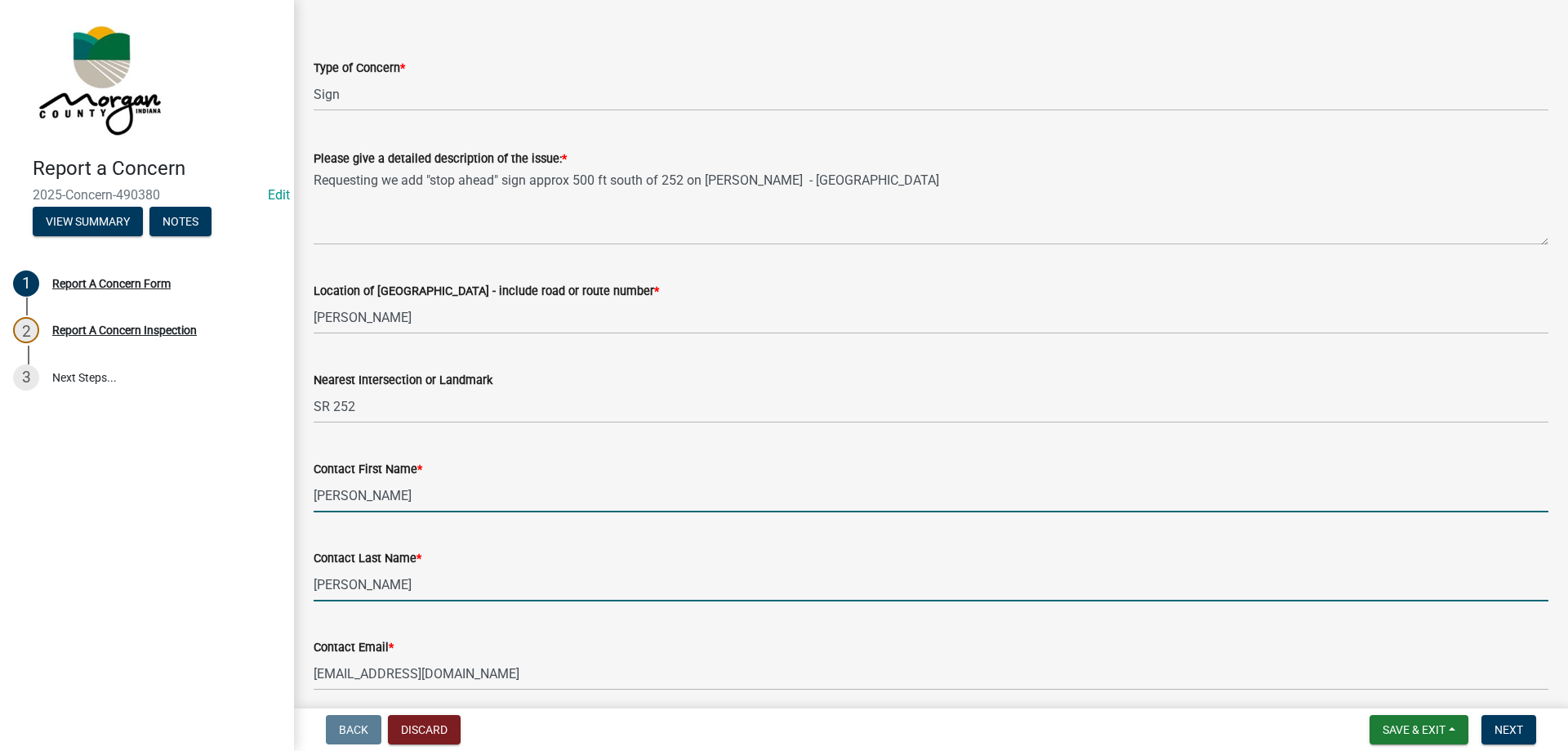
click at [352, 582] on input "[PERSON_NAME]" at bounding box center [931, 585] width 1235 height 34
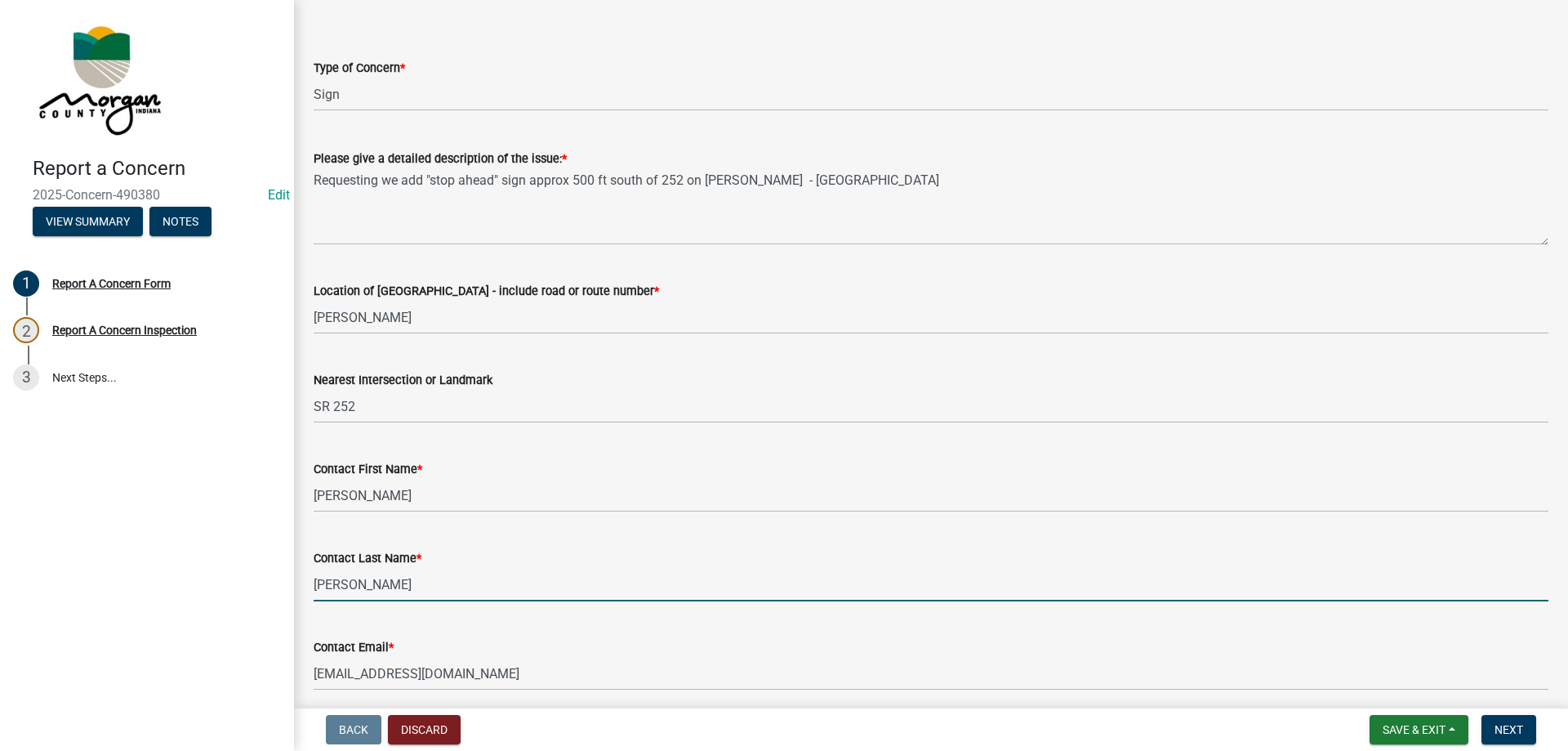
click at [352, 582] on input "[PERSON_NAME]" at bounding box center [931, 585] width 1235 height 34
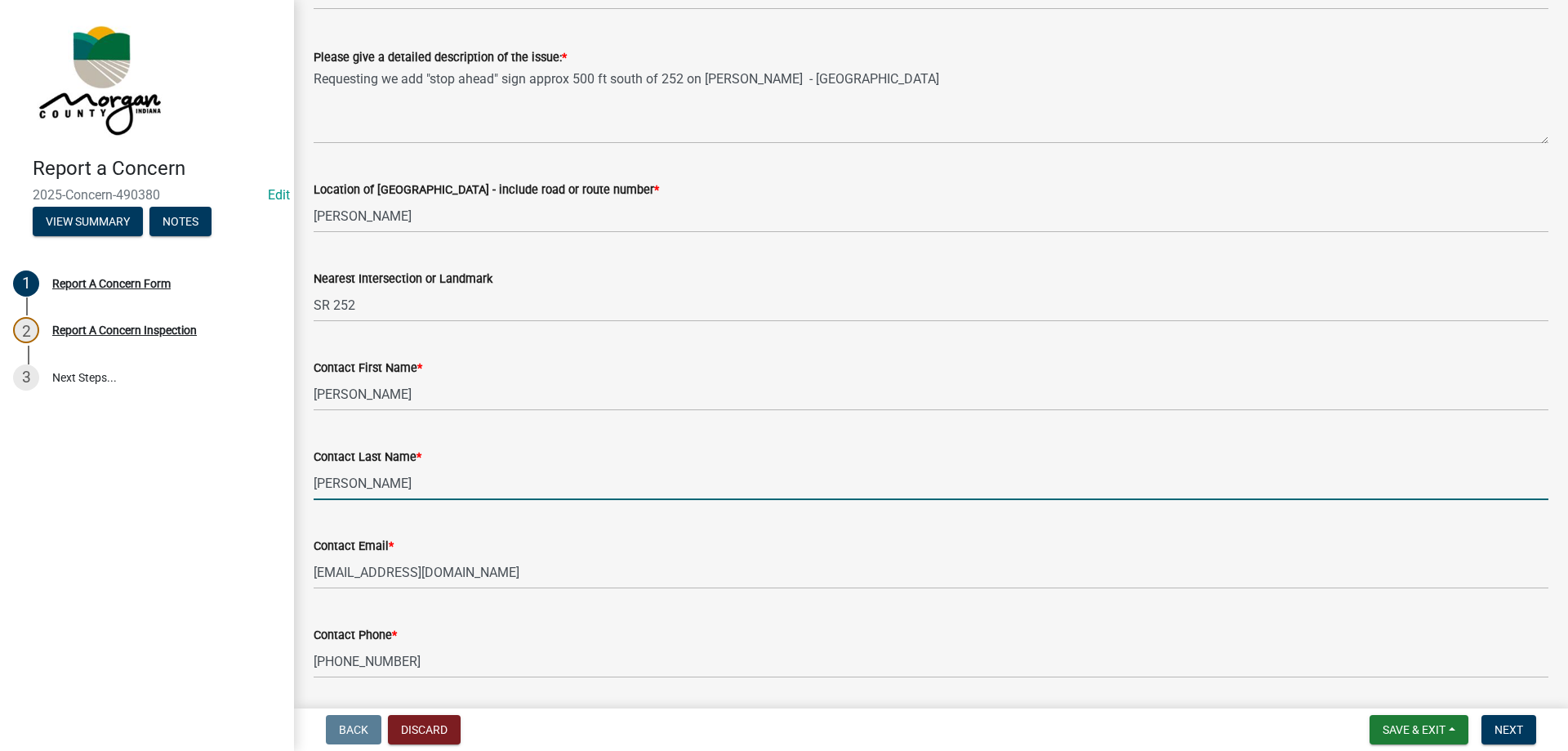
scroll to position [473, 0]
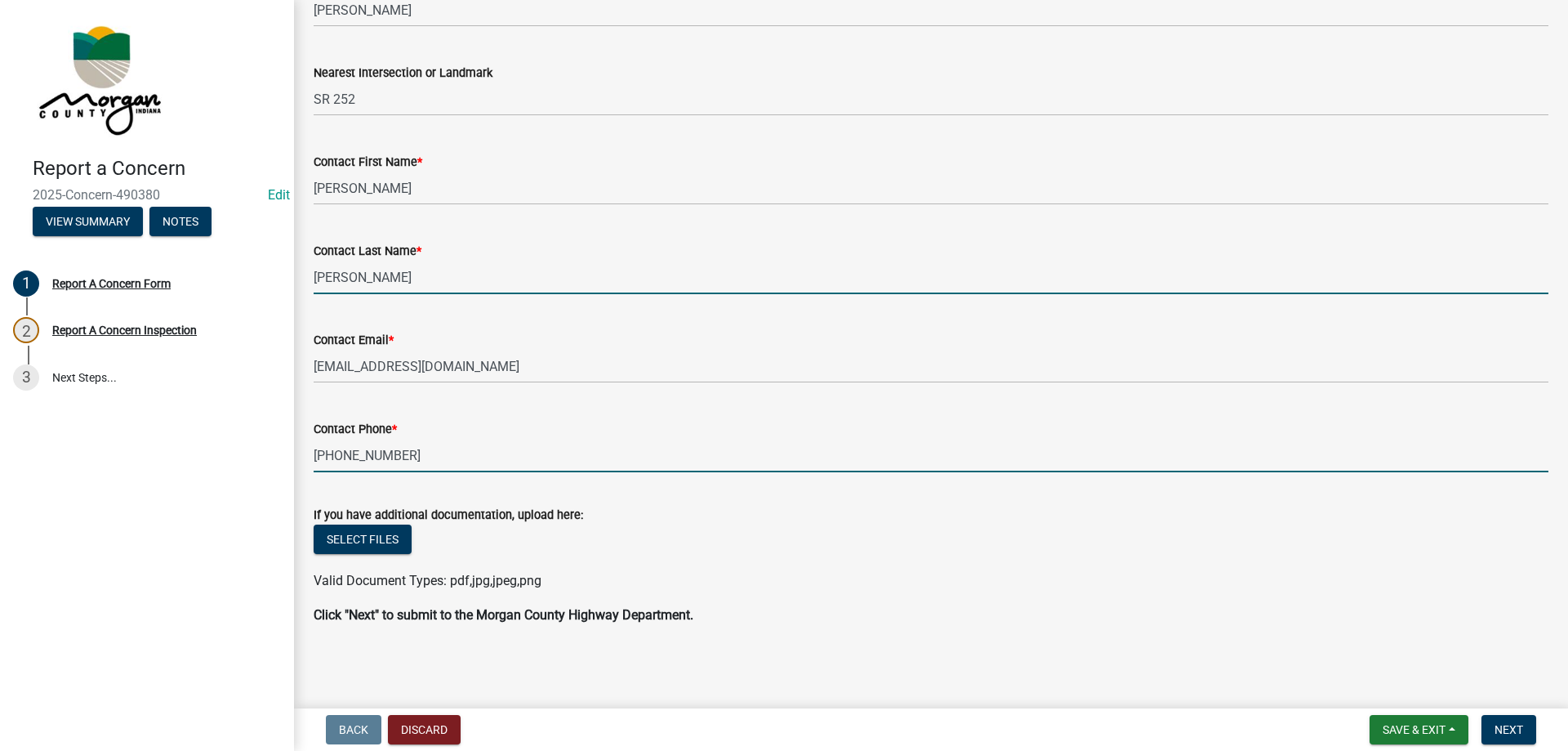
click at [376, 462] on input "[PHONE_NUMBER]" at bounding box center [931, 455] width 1235 height 34
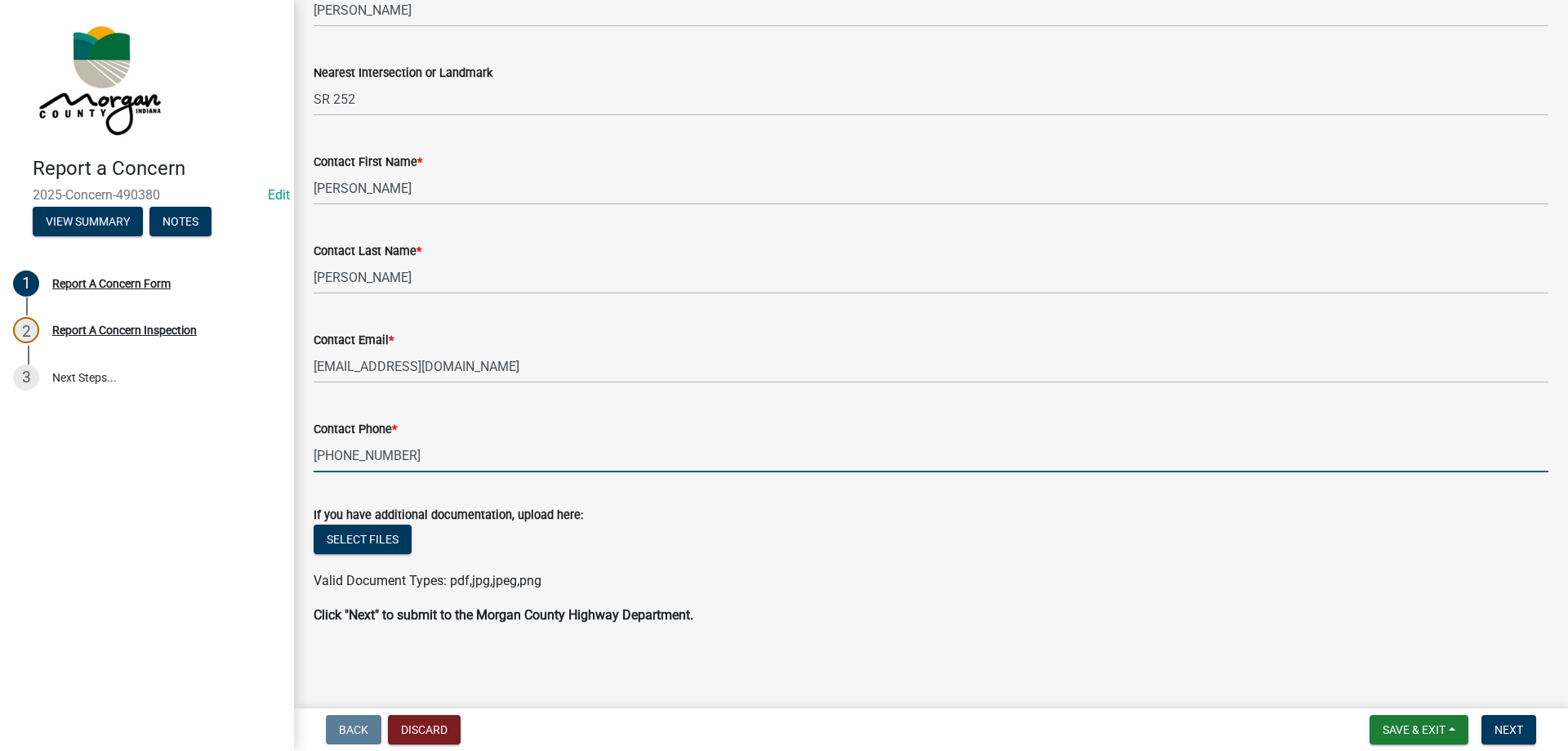
click at [376, 462] on input "[PHONE_NUMBER]" at bounding box center [931, 455] width 1235 height 34
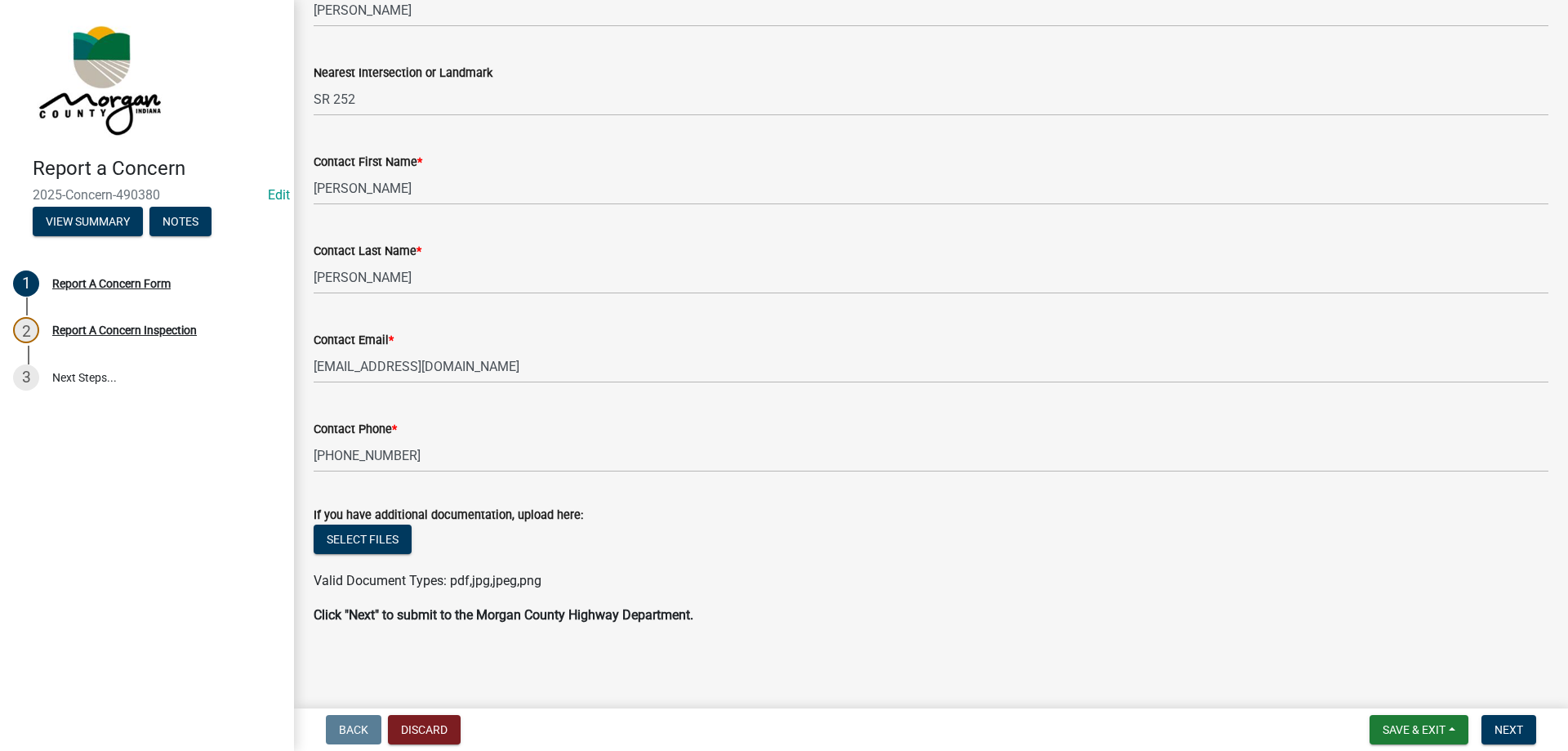
click at [700, 435] on div "Contact Phone *" at bounding box center [931, 429] width 1235 height 20
click at [1519, 729] on span "Next" at bounding box center [1508, 730] width 29 height 13
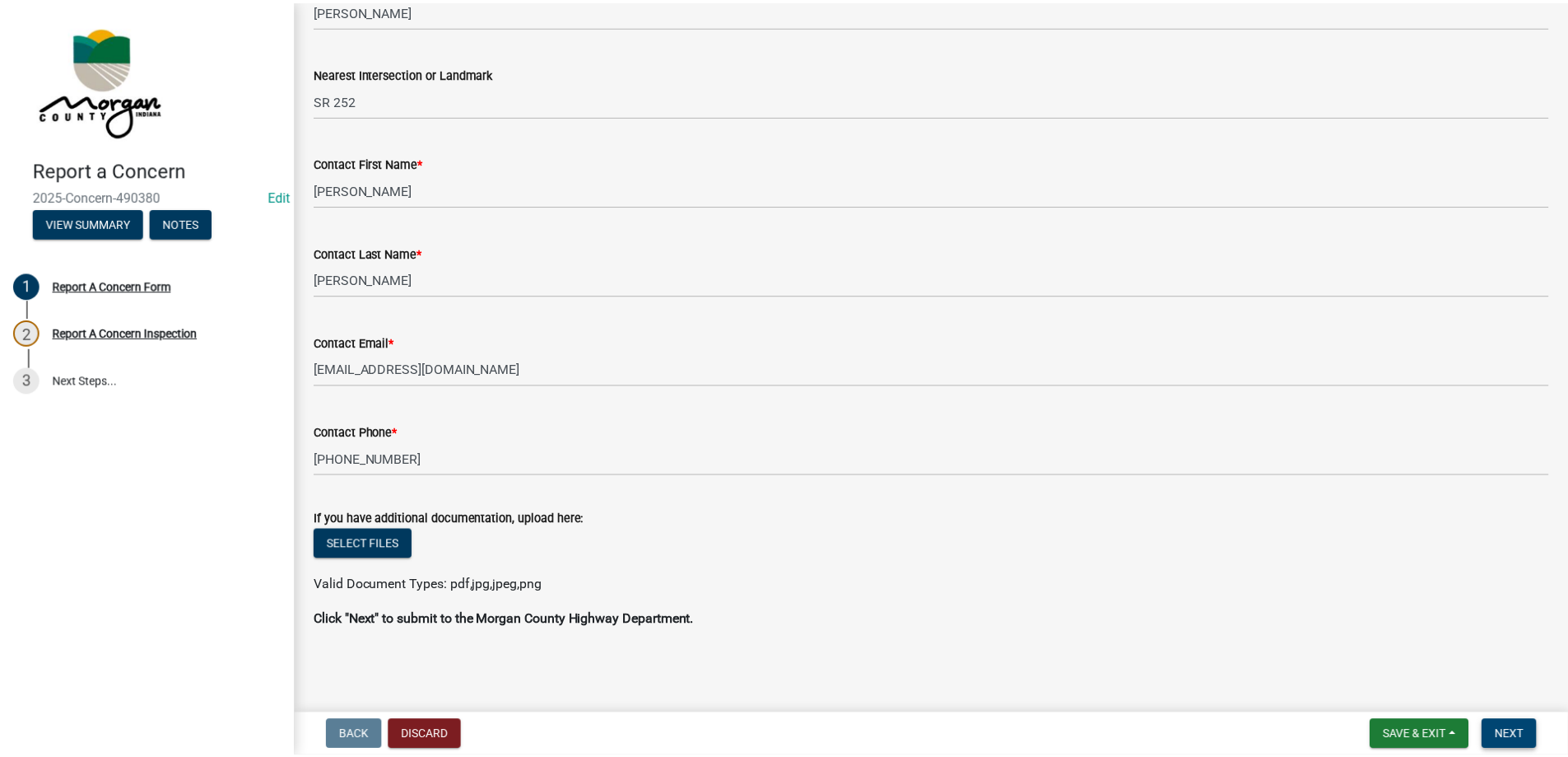
scroll to position [0, 0]
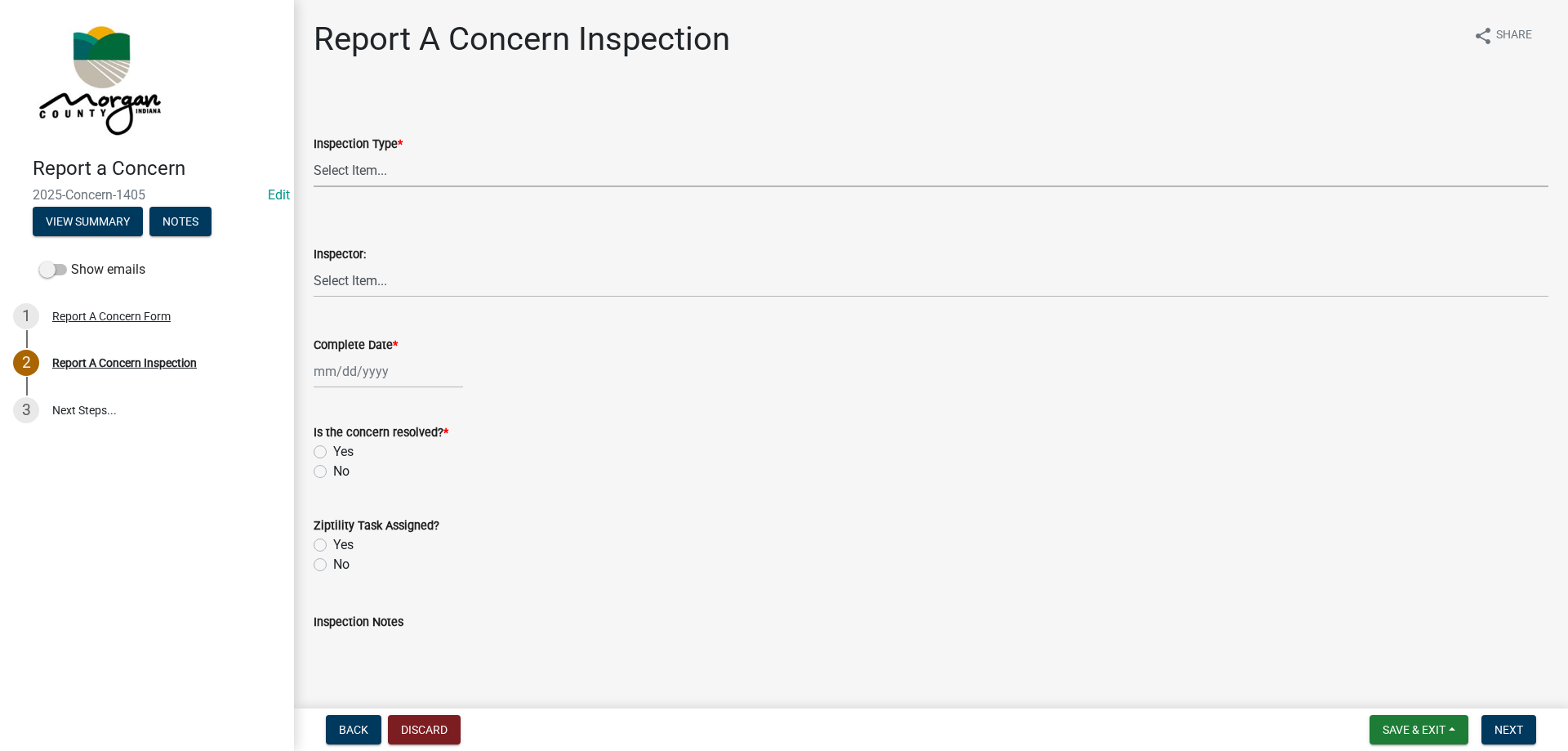
click at [402, 176] on select "Select Item... Pot Hole Patching Ditch Tree Sign Mowing Culvert Other" at bounding box center [931, 170] width 1235 height 34
click at [314, 153] on select "Select Item... Pot Hole Patching Ditch Tree Sign Mowing Culvert Other" at bounding box center [931, 170] width 1235 height 34
select select "ae45dafc-71fa-4eb1-9c8e-c75b19ef8934"
click at [365, 283] on select "Select Item... [PERSON_NAME] [PERSON_NAME] [PERSON_NAME] [PERSON_NAME] [PERSON_…" at bounding box center [931, 280] width 1235 height 34
click at [314, 264] on select "Select Item... [PERSON_NAME] [PERSON_NAME] [PERSON_NAME] [PERSON_NAME] [PERSON_…" at bounding box center [931, 280] width 1235 height 34
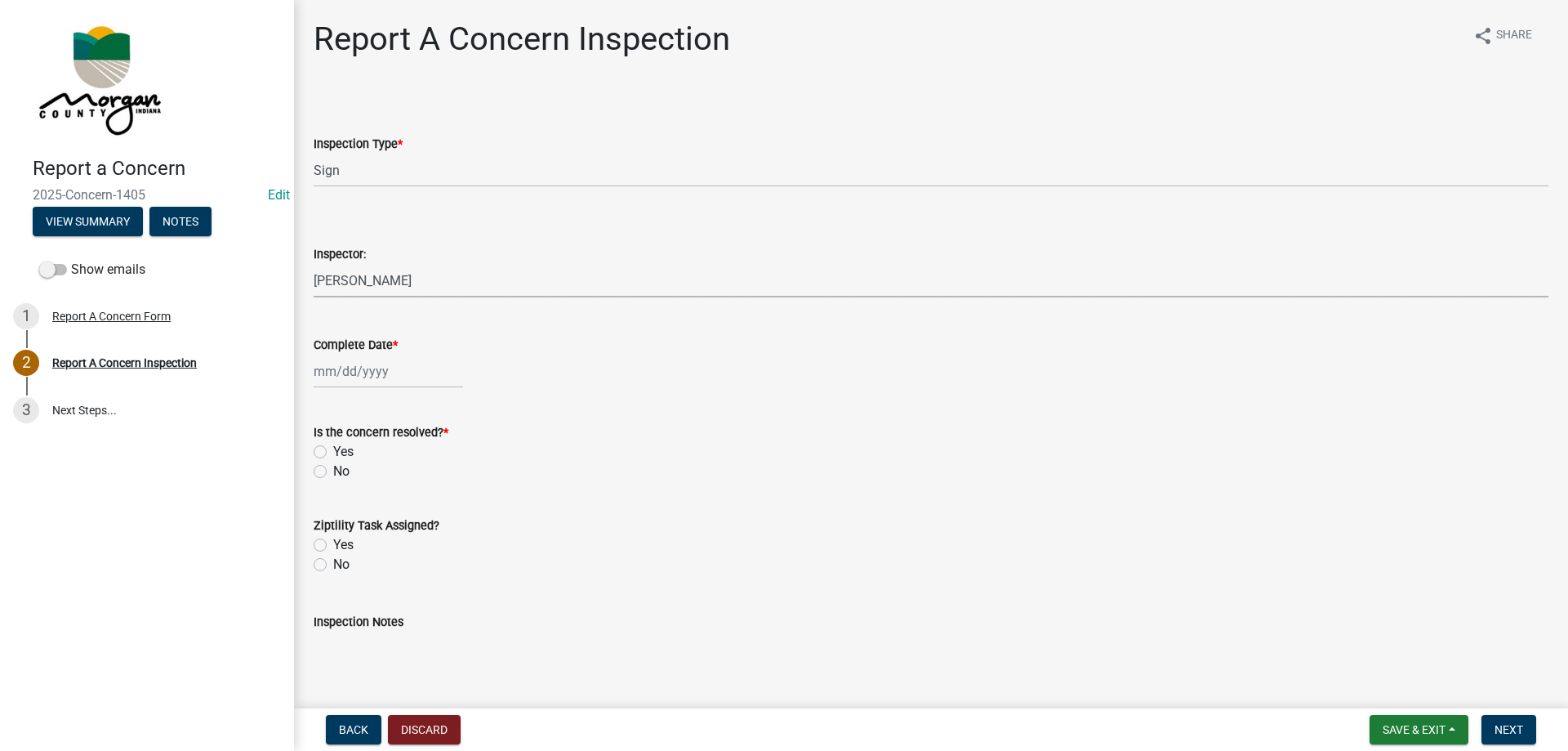
select select "8bda91b2-ac7b-41e2-ae5b-cef6dd645a83"
click at [357, 362] on div at bounding box center [389, 371] width 149 height 34
select select "10"
select select "2025"
click at [402, 479] on div "9" at bounding box center [408, 485] width 26 height 26
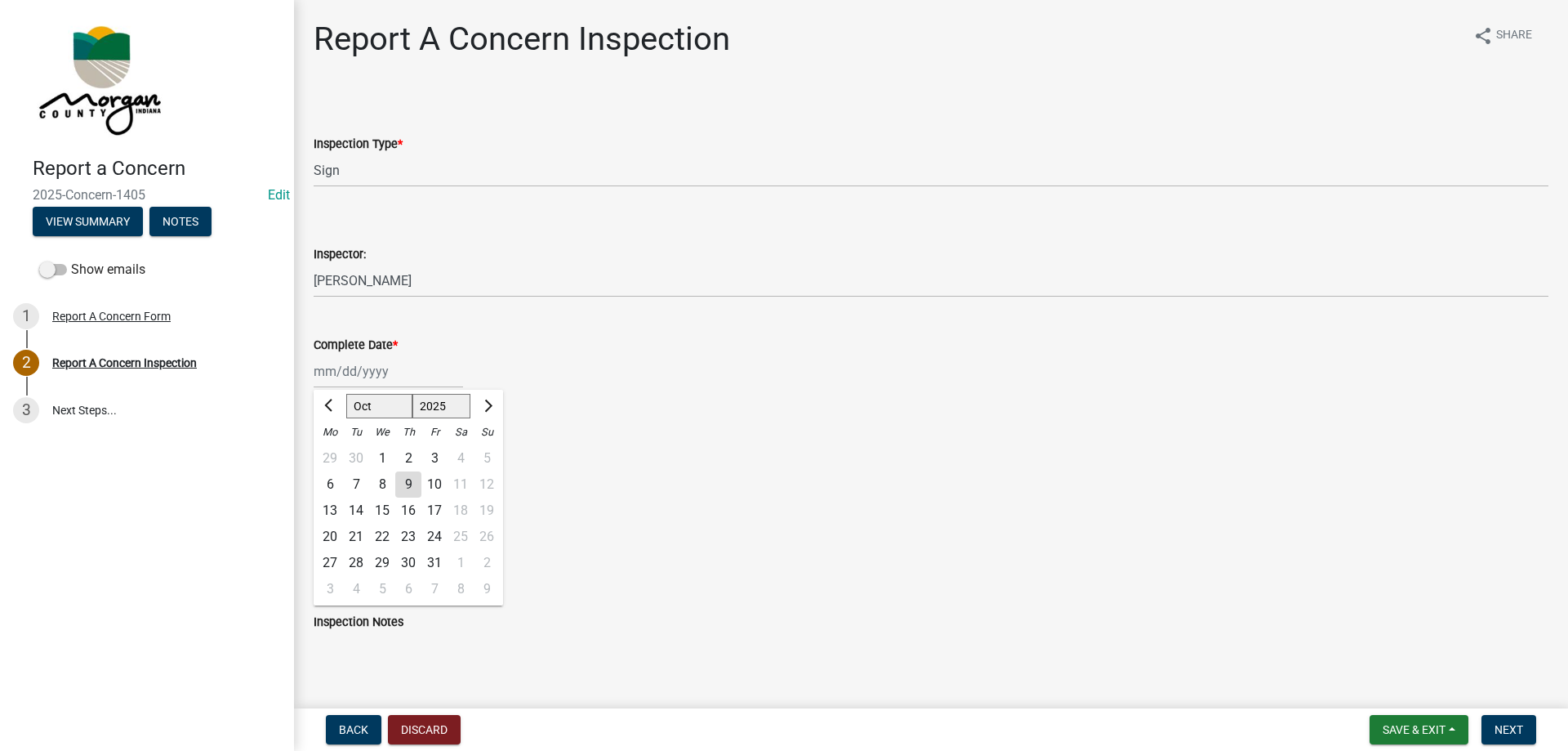
type input "[DATE]"
click at [334, 447] on label "Yes" at bounding box center [343, 452] width 20 height 20
click at [334, 447] on input "Yes" at bounding box center [339, 447] width 11 height 11
radio input "true"
click at [334, 542] on label "Yes" at bounding box center [343, 545] width 20 height 20
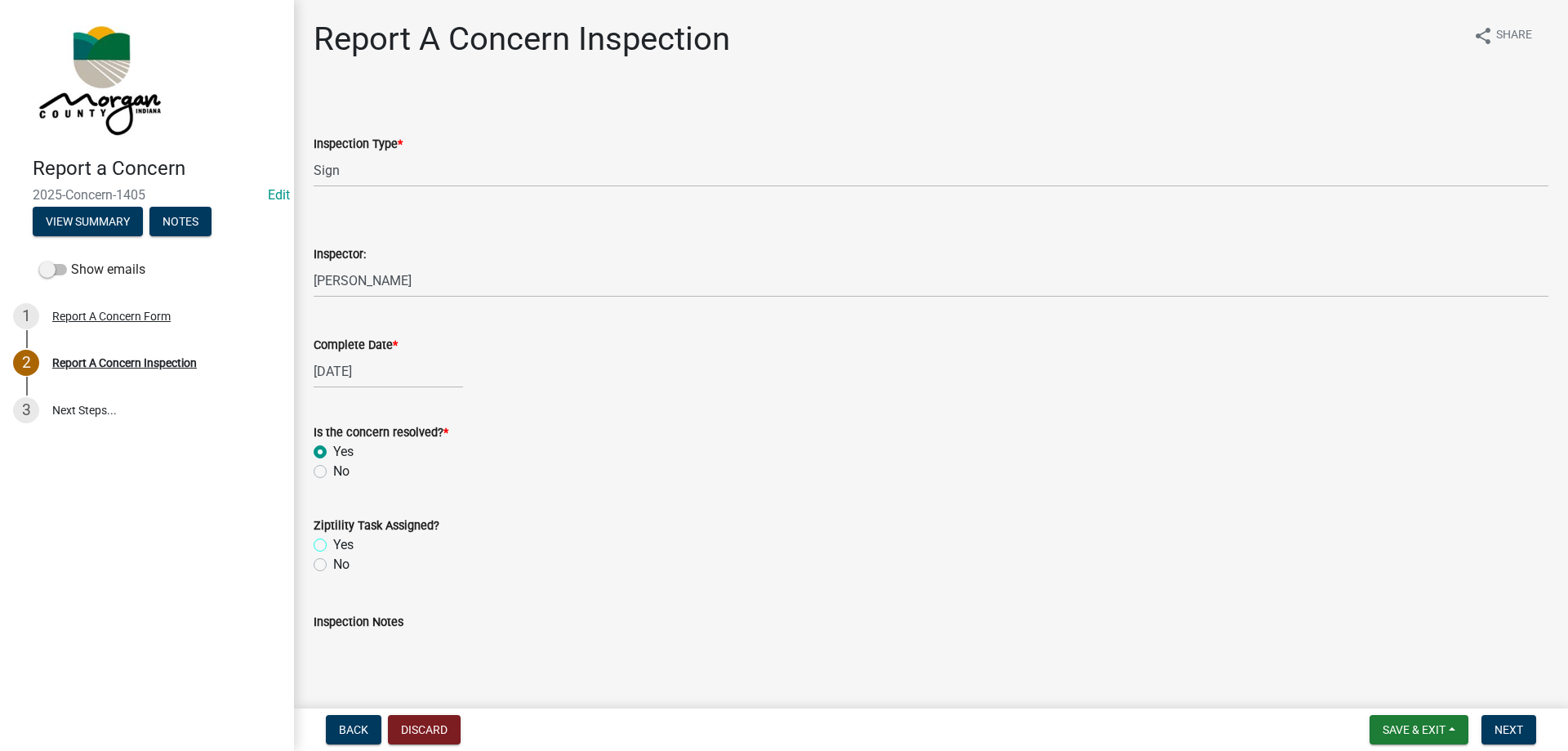
click at [334, 542] on input "Yes" at bounding box center [339, 540] width 11 height 11
radio input "true"
click at [355, 650] on textarea "Inspection Notes" at bounding box center [931, 670] width 1235 height 77
type textarea "sent to Bill"
click at [1523, 729] on span "Next" at bounding box center [1508, 730] width 29 height 13
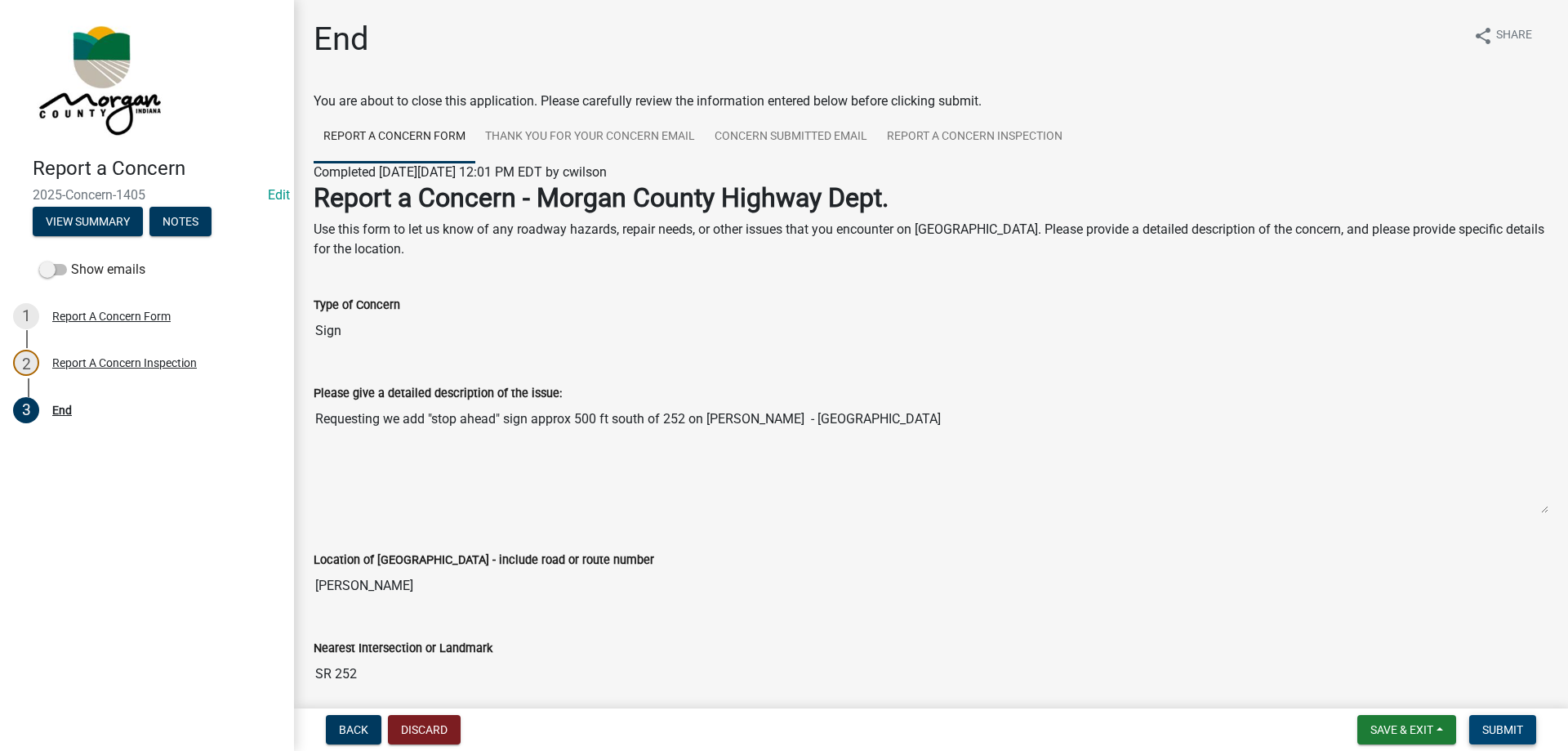
click at [1515, 735] on span "Submit" at bounding box center [1502, 730] width 41 height 13
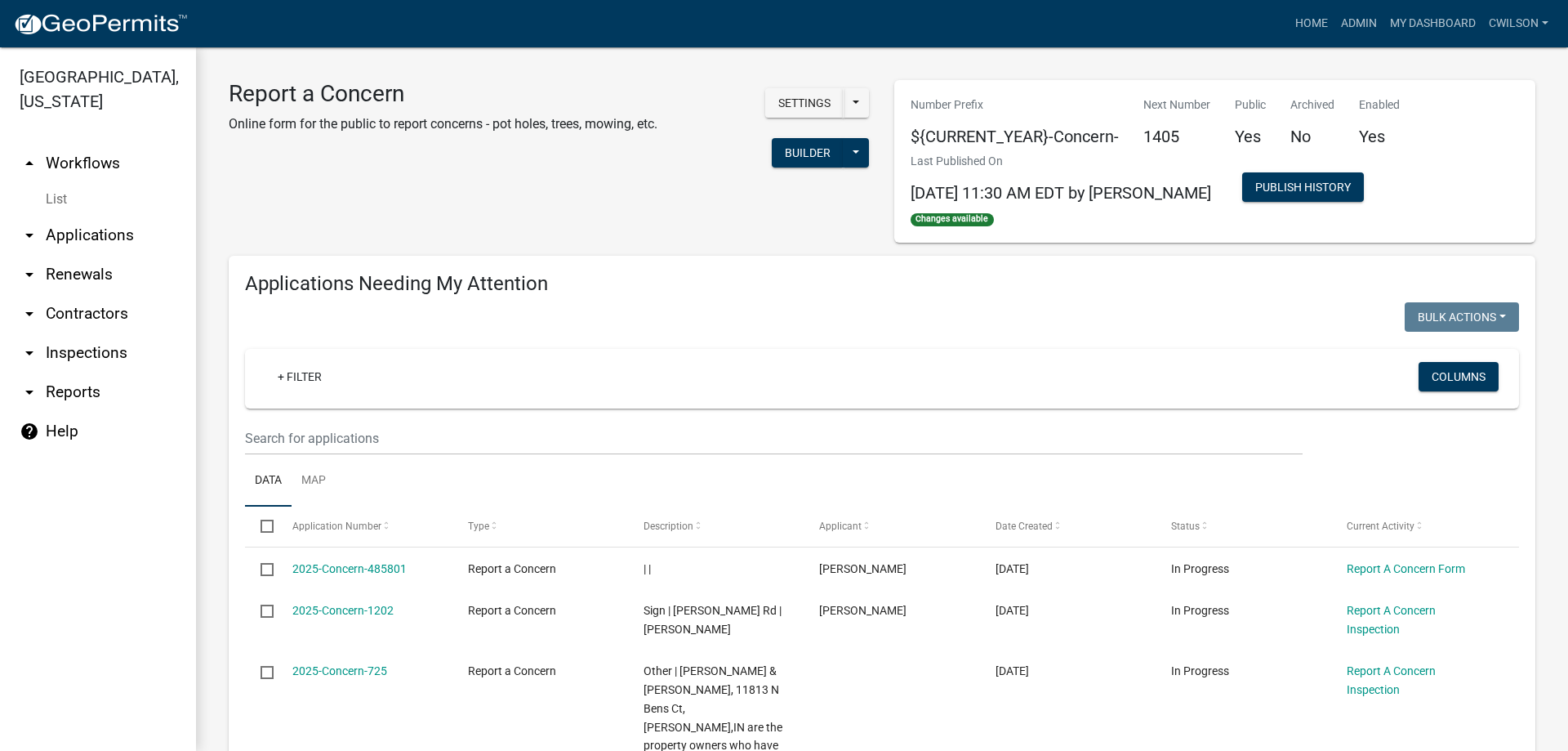
select select "2: 50"
click at [1298, 21] on link "Home" at bounding box center [1311, 24] width 46 height 31
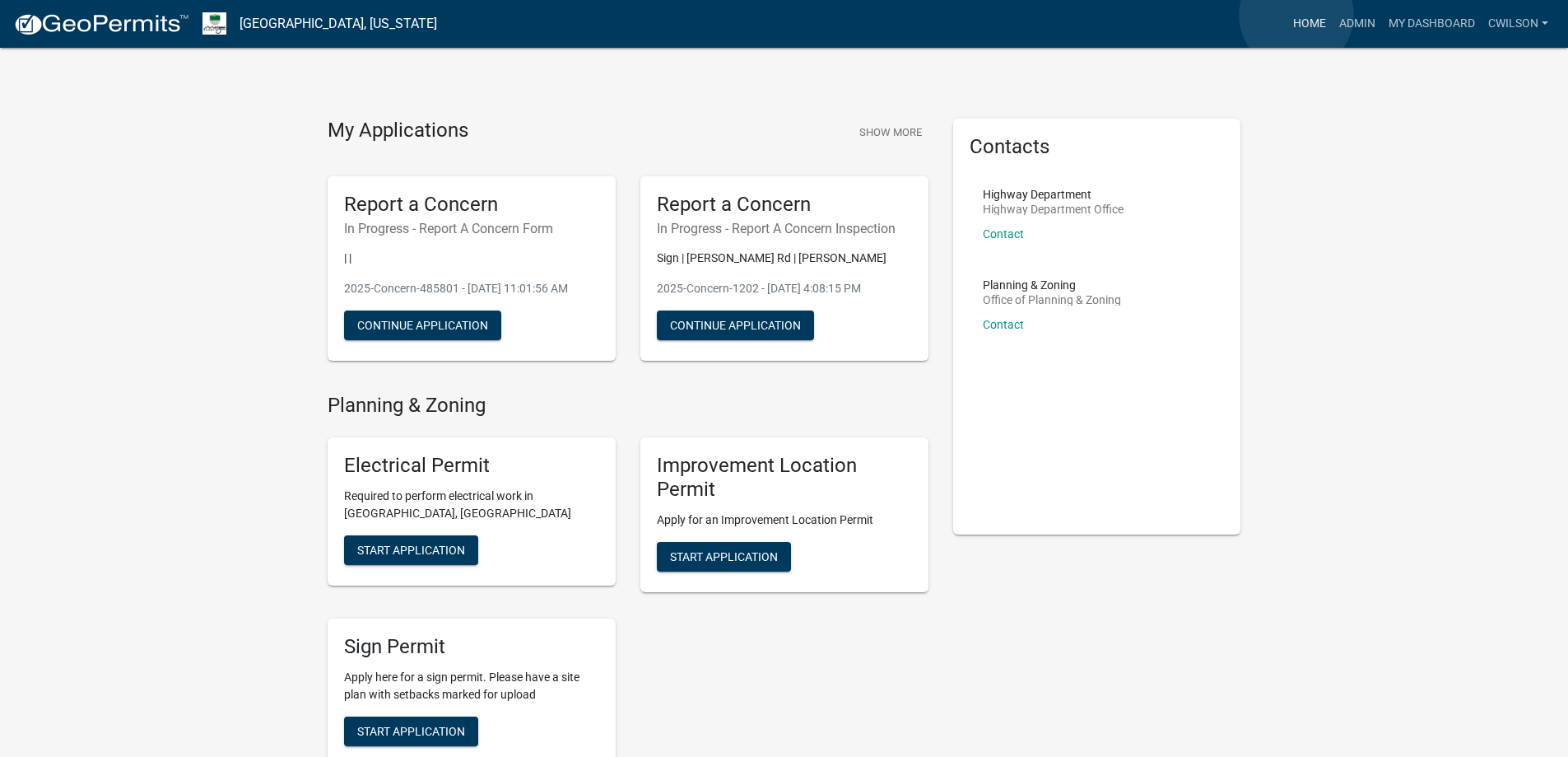
click at [1296, 15] on link "Home" at bounding box center [1309, 24] width 46 height 31
click at [1356, 27] on link "Admin" at bounding box center [1357, 24] width 50 height 31
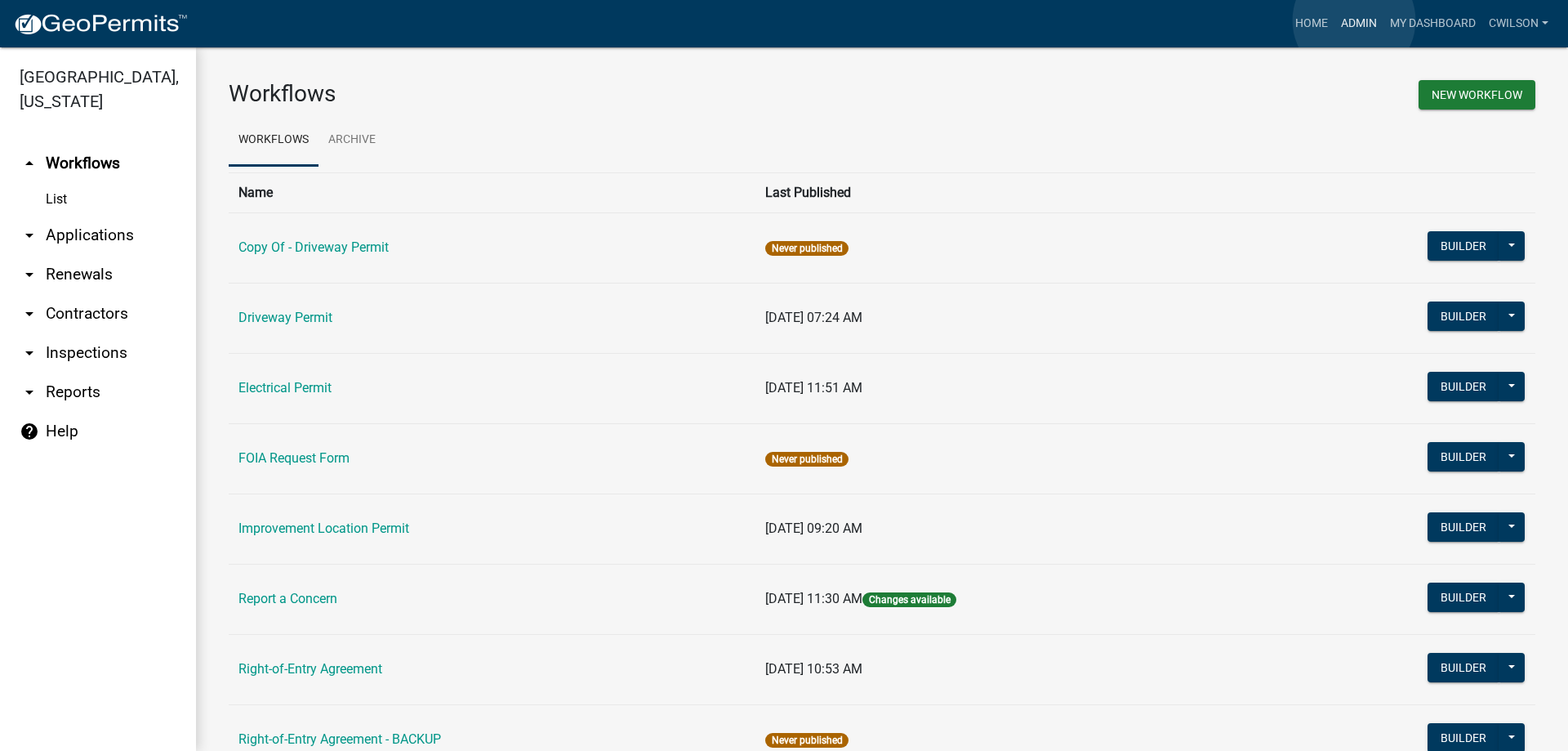
click at [1354, 20] on link "Admin" at bounding box center [1359, 24] width 49 height 31
click at [1305, 19] on link "Home" at bounding box center [1311, 24] width 46 height 31
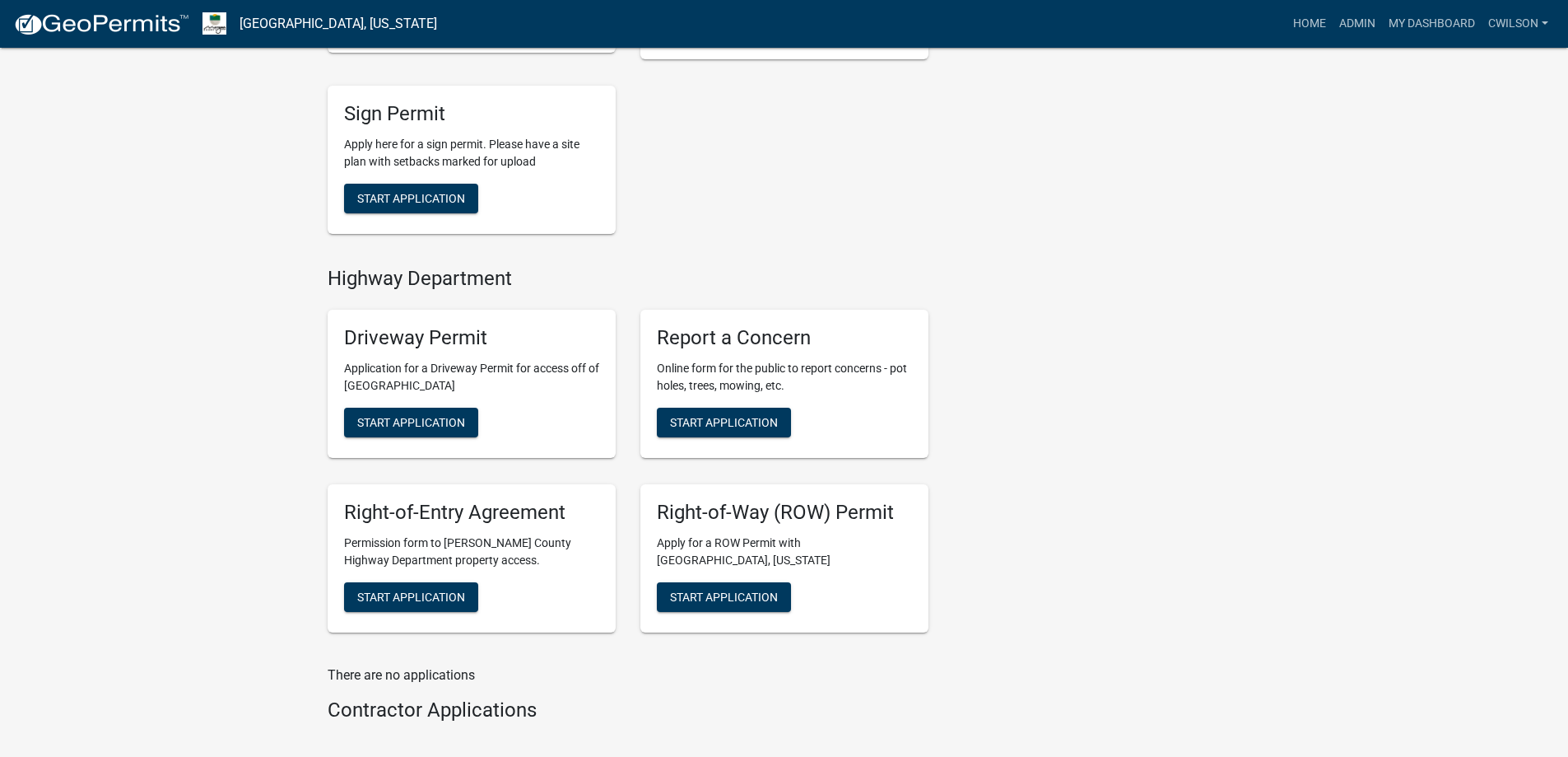
scroll to position [650, 0]
